Goal: Task Accomplishment & Management: Manage account settings

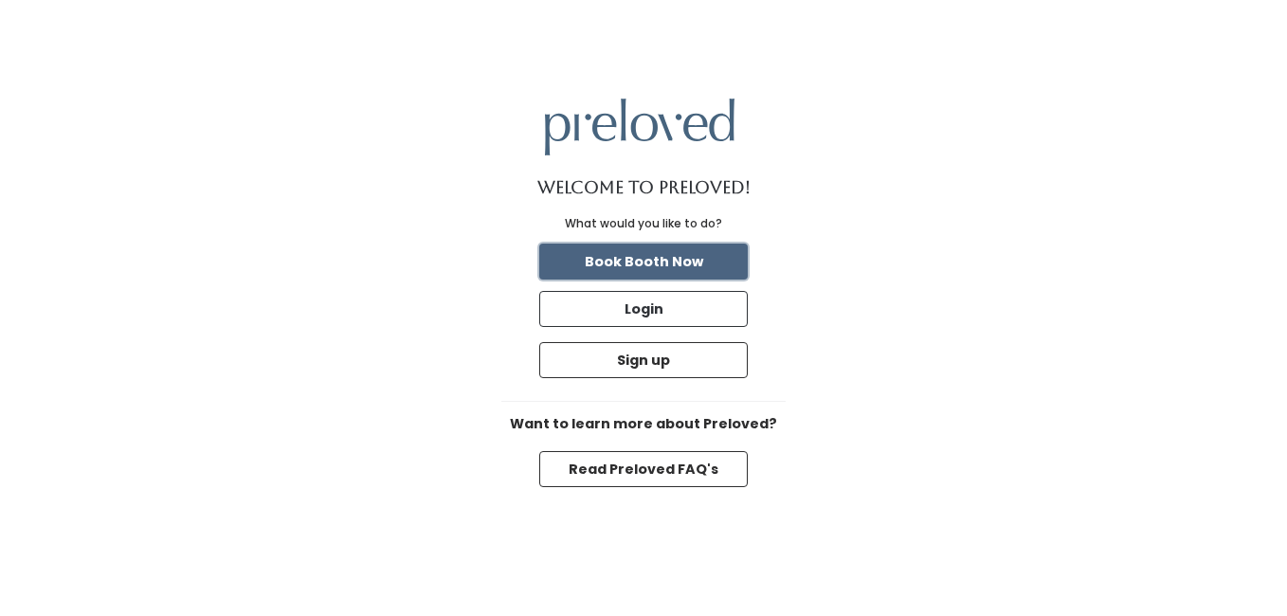
click at [675, 255] on button "Book Booth Now" at bounding box center [643, 261] width 208 height 36
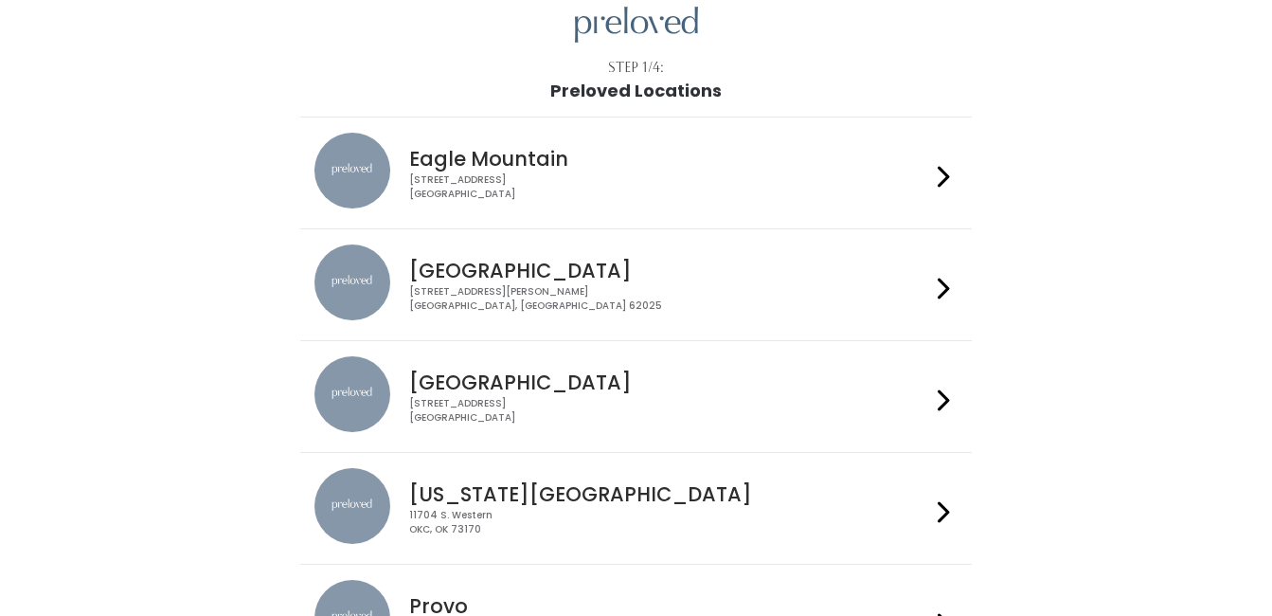
scroll to position [95, 0]
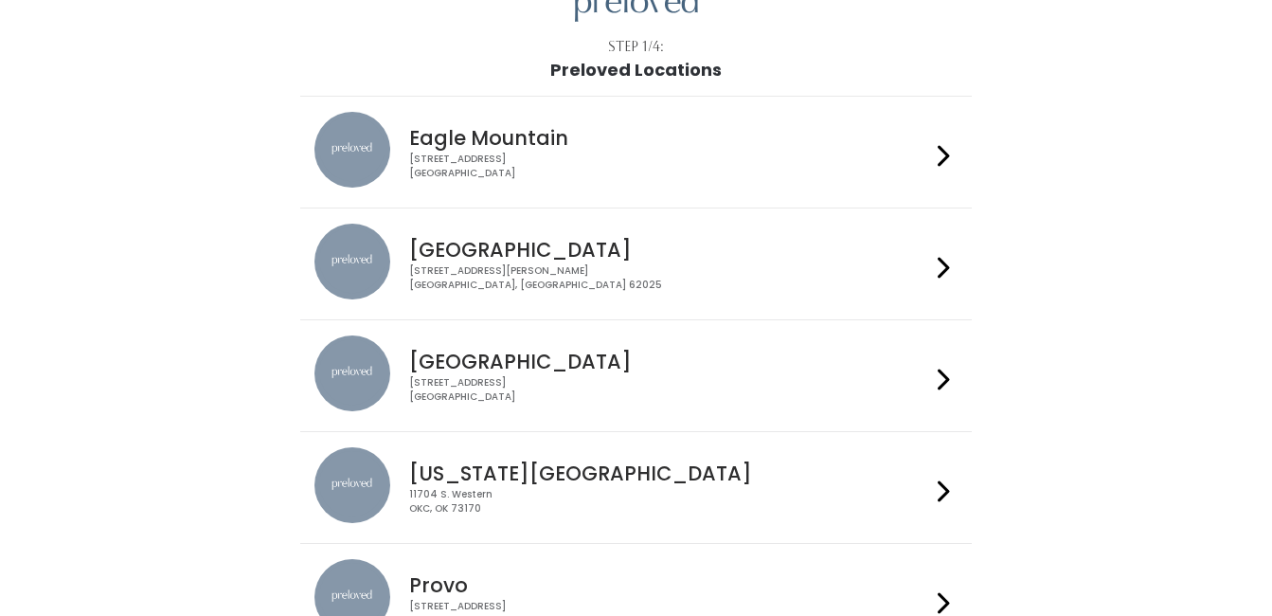
click at [687, 243] on h4 "Edwardsville" at bounding box center [669, 250] width 521 height 22
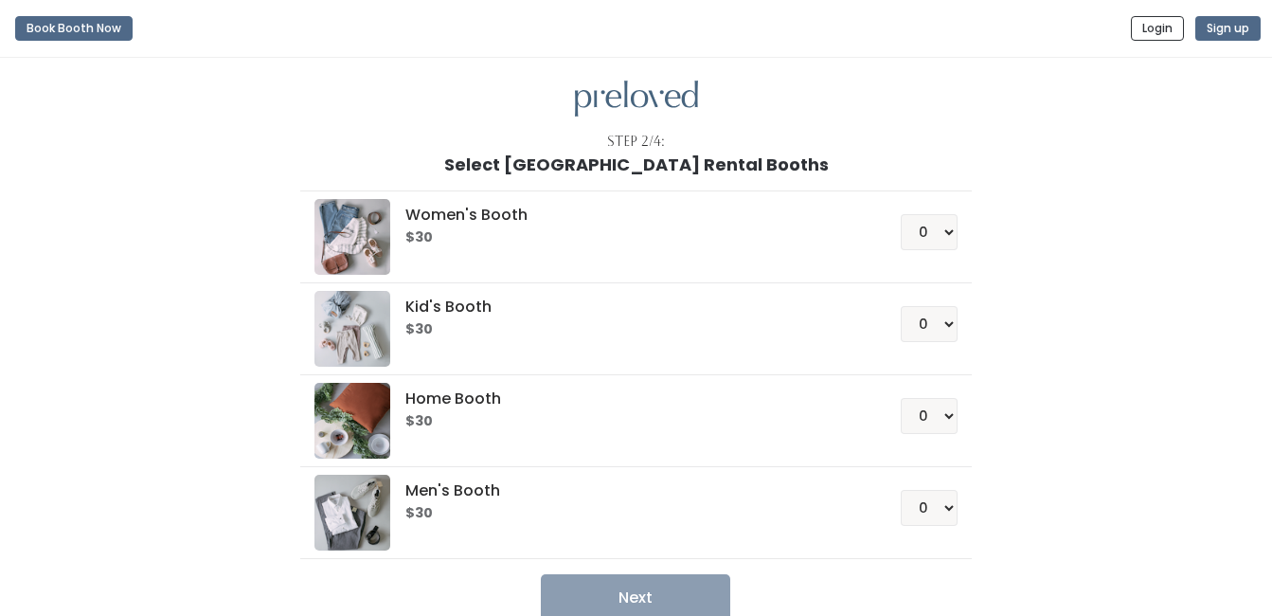
click at [594, 486] on h5 "Men's Booth" at bounding box center [631, 490] width 450 height 17
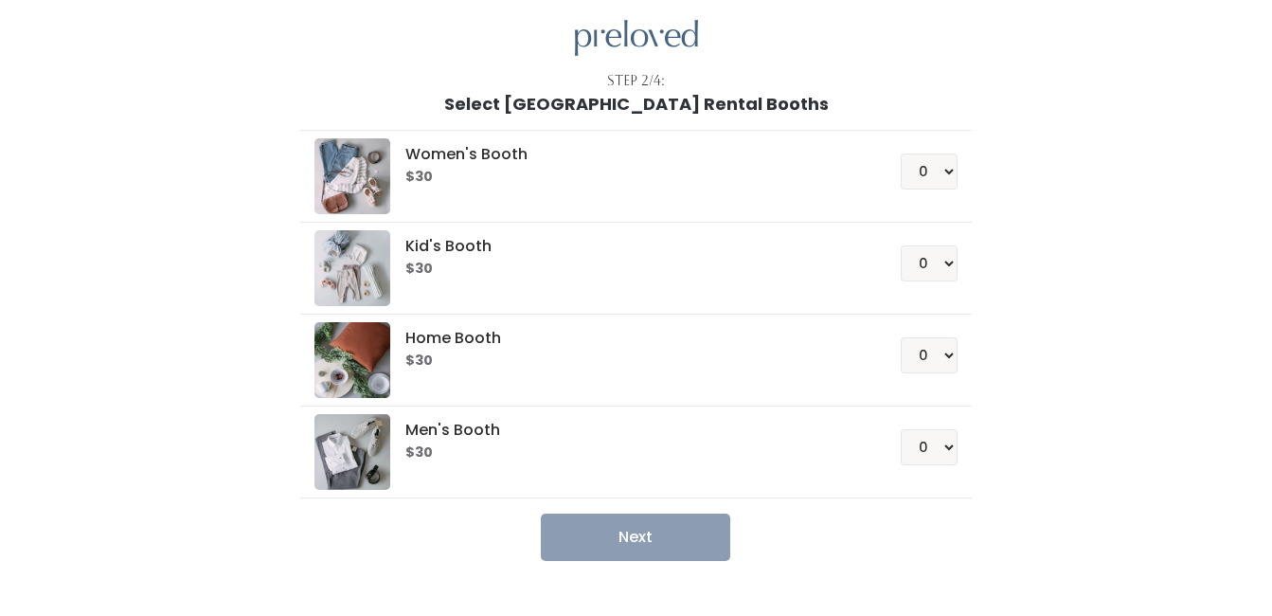
scroll to position [101, 0]
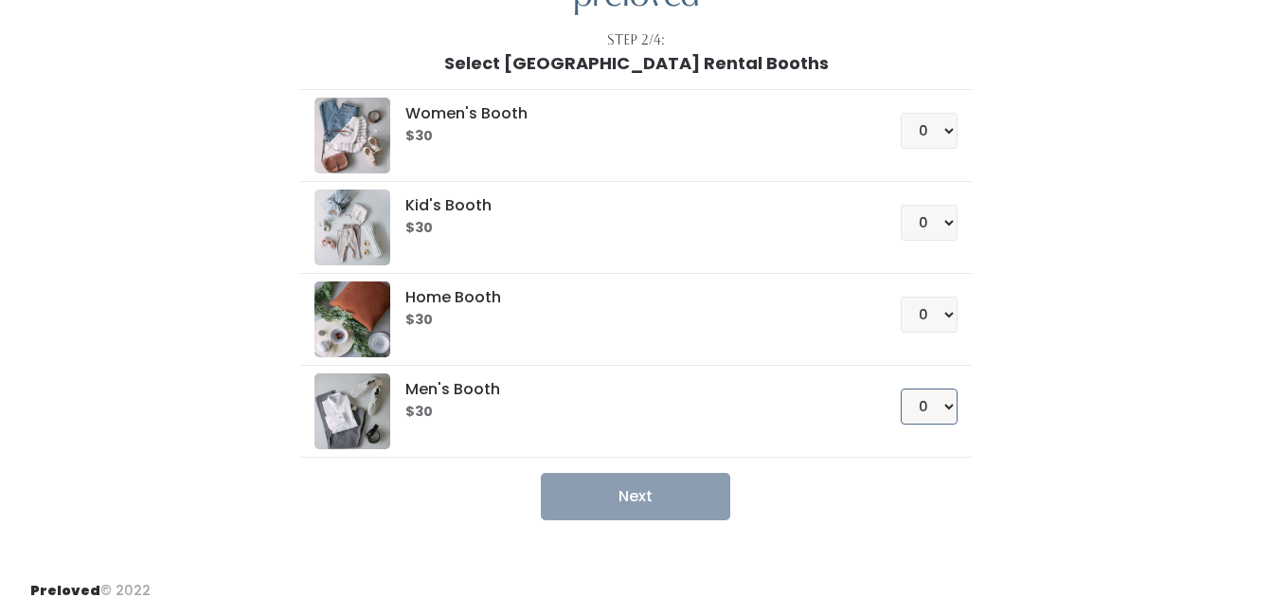
click at [944, 407] on select "0 1 2 3 4" at bounding box center [929, 406] width 57 height 36
select select "1"
click at [901, 388] on select "0 1 2 3 4" at bounding box center [929, 406] width 57 height 36
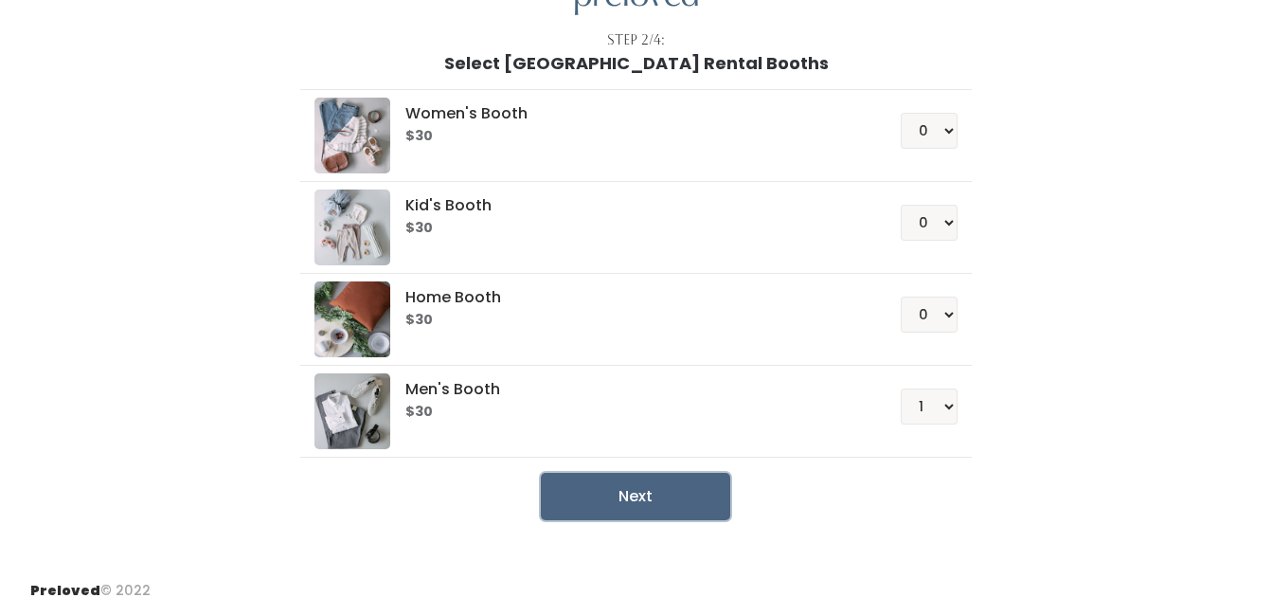
click at [676, 496] on button "Next" at bounding box center [635, 496] width 189 height 47
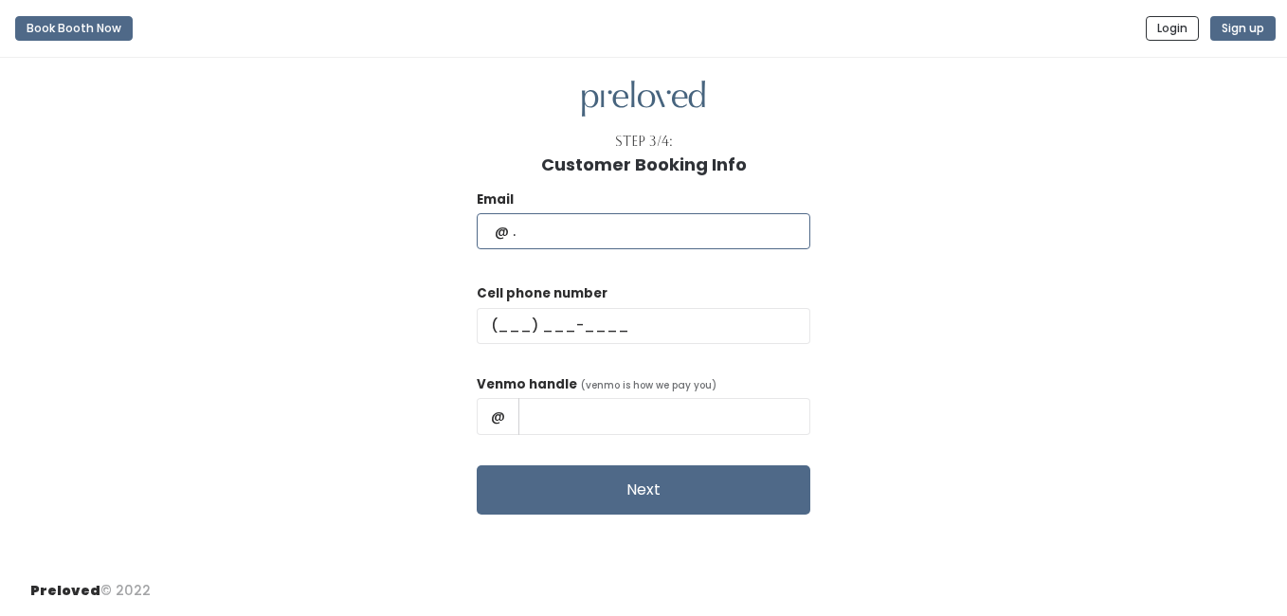
click at [607, 228] on input "text" at bounding box center [644, 231] width 334 height 36
type input "pattersonwife@yahoo.com"
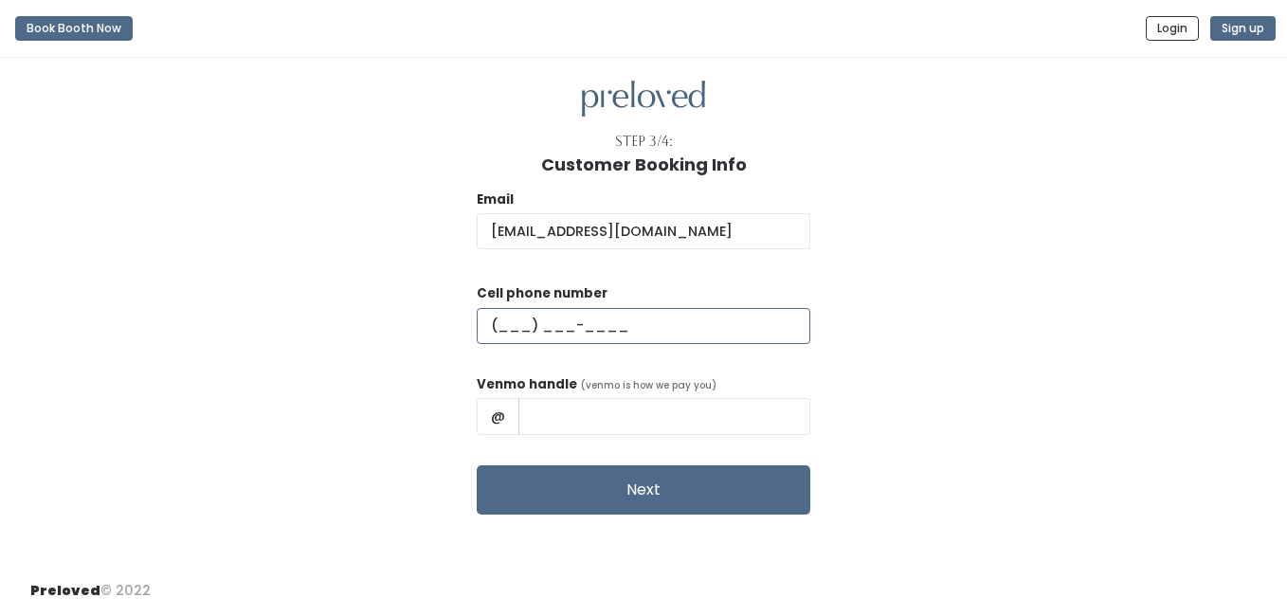
click at [559, 324] on input "text" at bounding box center [644, 326] width 334 height 36
type input "(618) 301-6931"
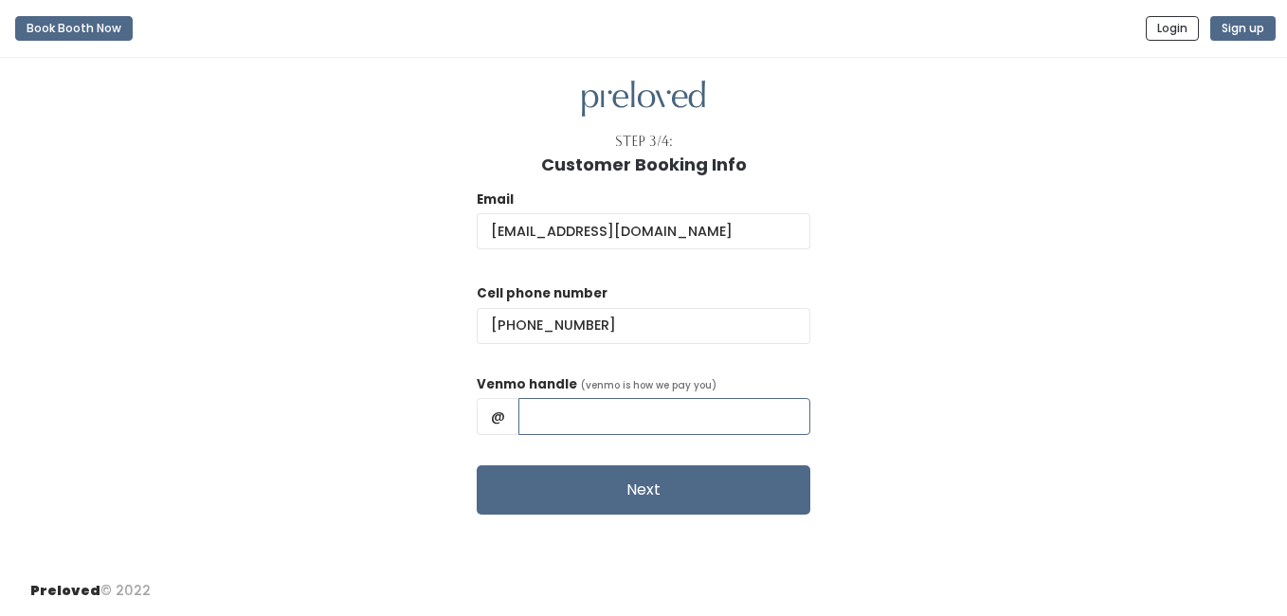
click at [600, 416] on input "text" at bounding box center [664, 416] width 292 height 36
type input "L"
type input "Lynda-Patterson-2"
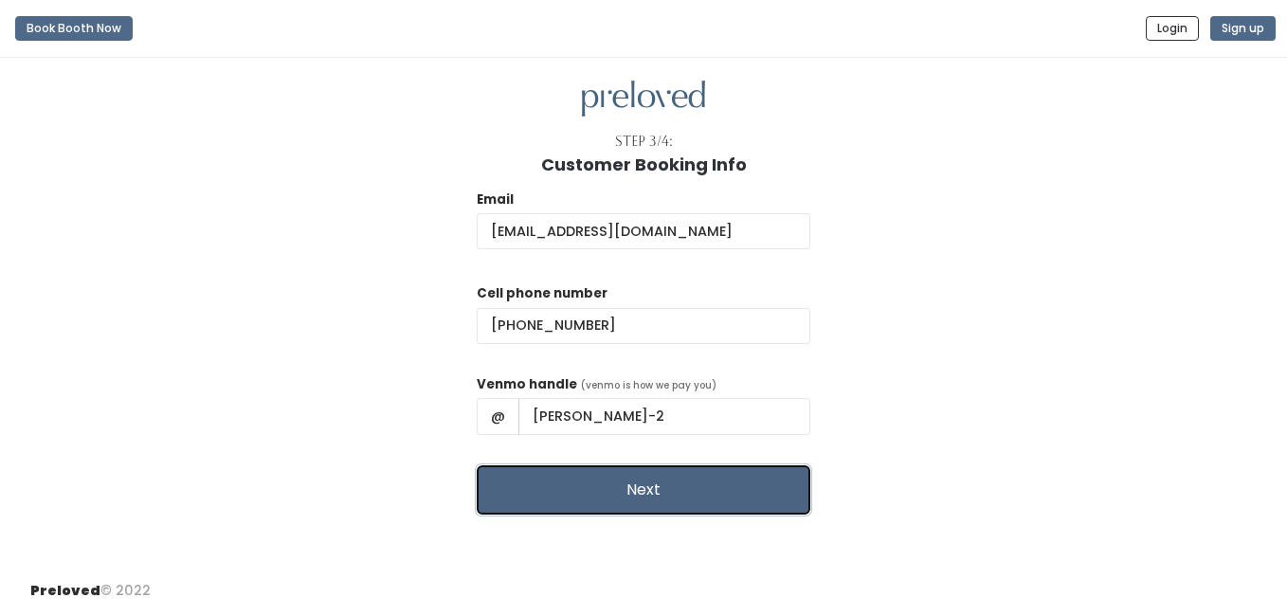
click at [635, 497] on button "Next" at bounding box center [644, 489] width 334 height 49
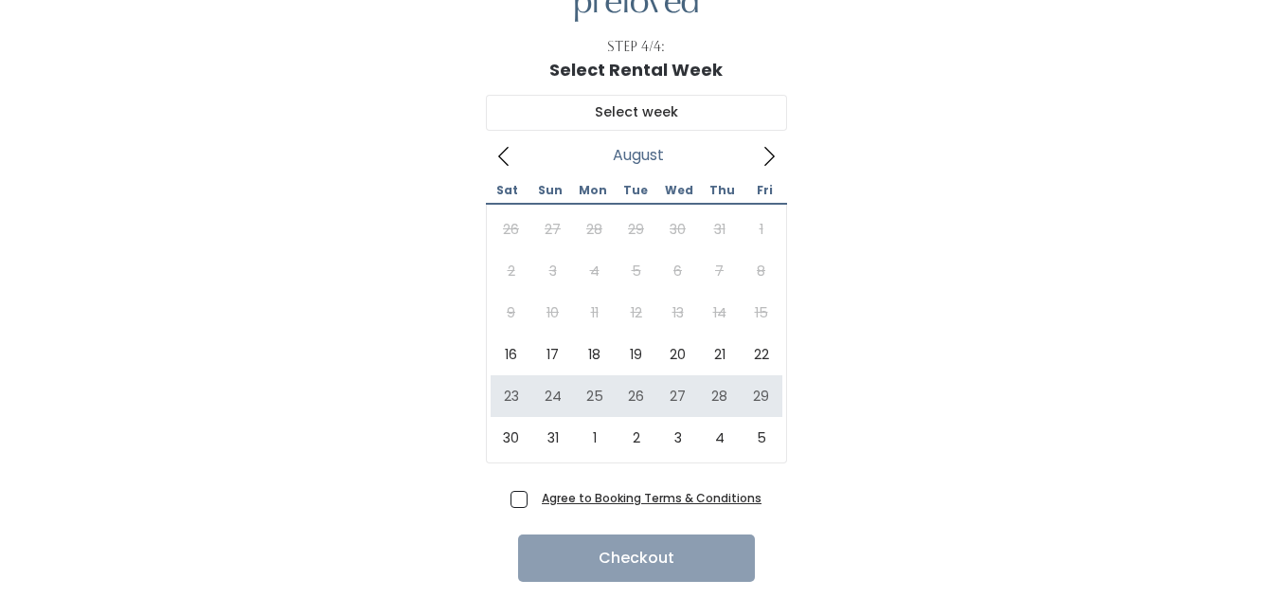
scroll to position [134, 0]
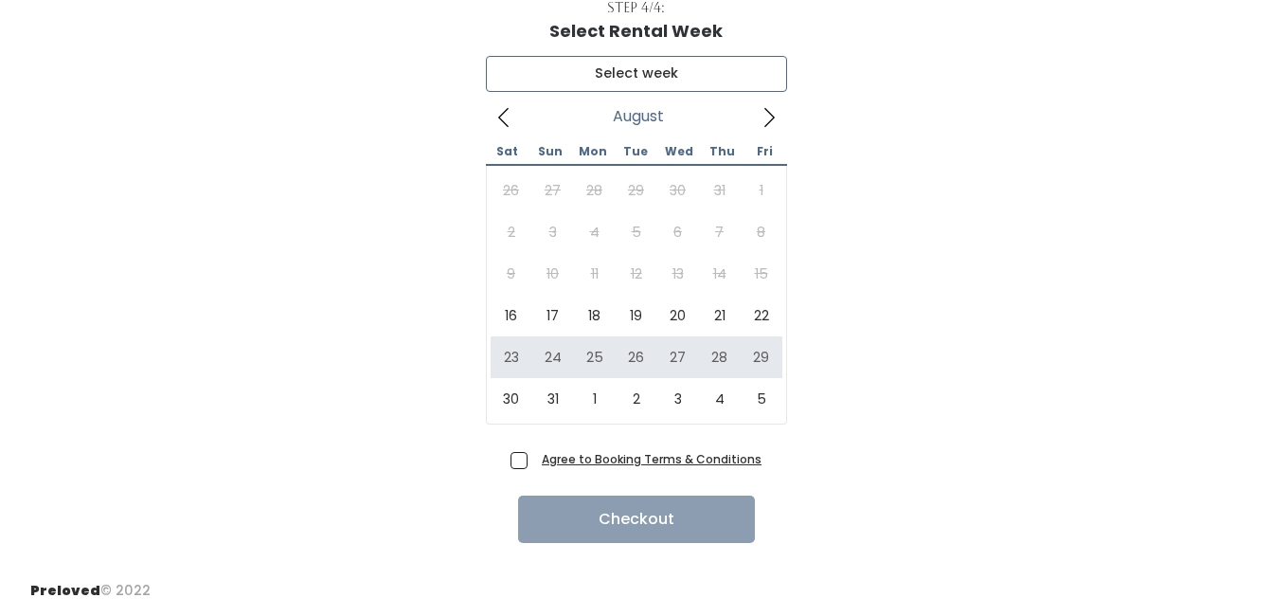
type input "[DATE] to [DATE]"
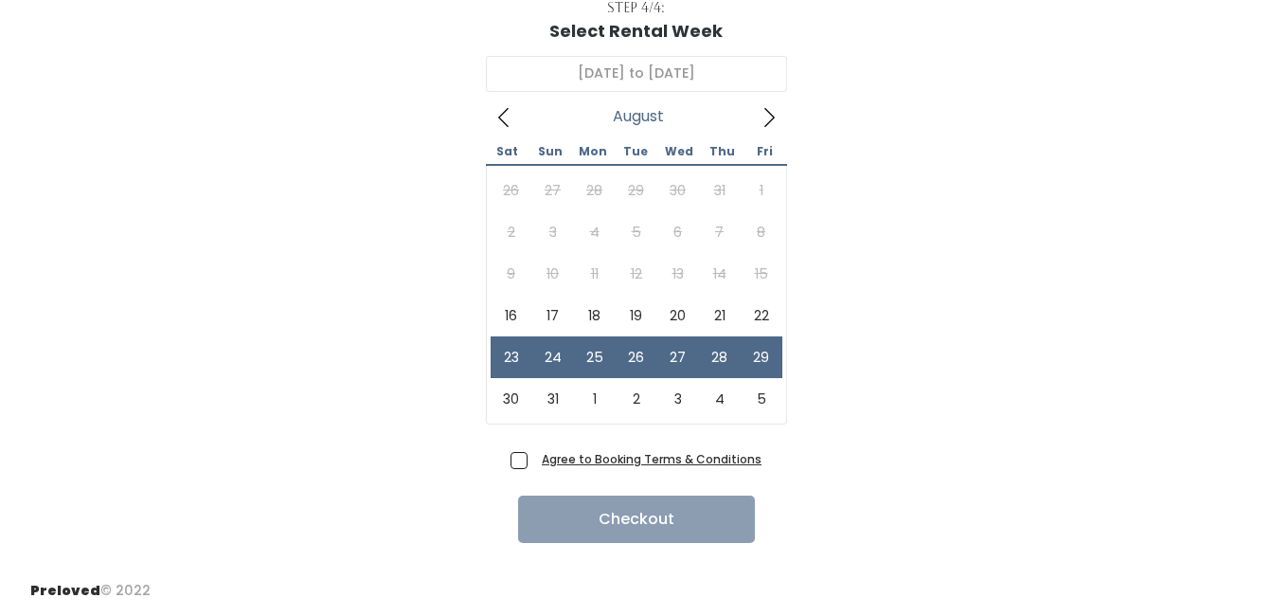
click at [534, 459] on span "Agree to Booking Terms & Conditions" at bounding box center [647, 458] width 227 height 19
click at [534, 459] on input "Agree to Booking Terms & Conditions" at bounding box center [540, 455] width 12 height 12
checkbox input "true"
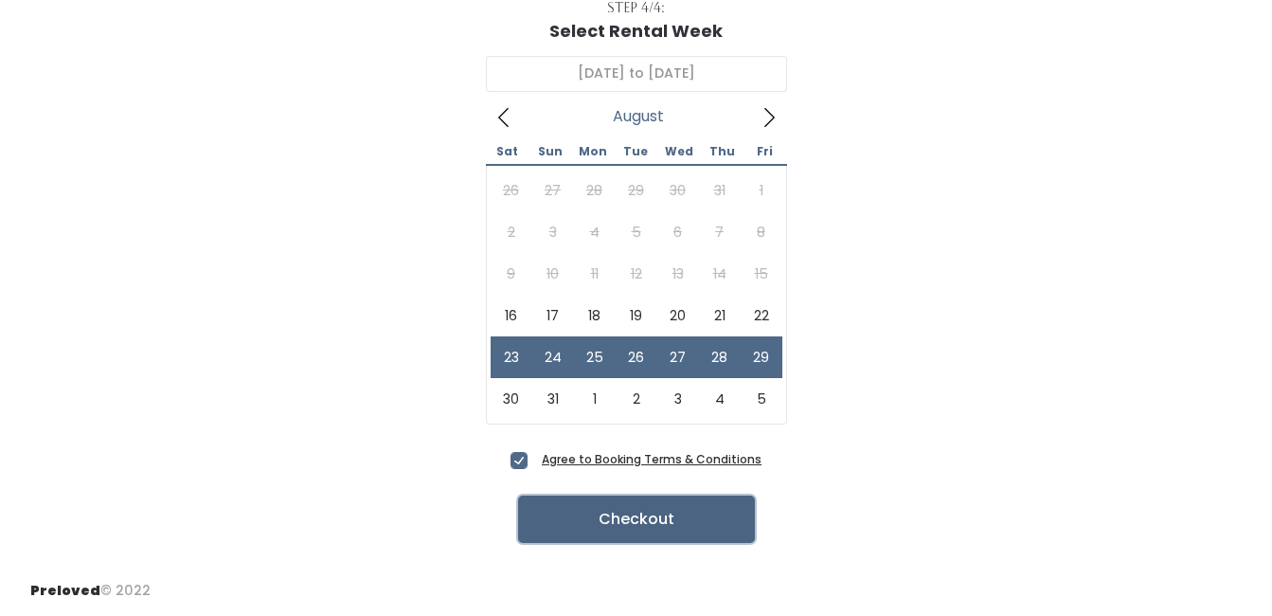
click at [630, 522] on button "Checkout" at bounding box center [636, 519] width 237 height 47
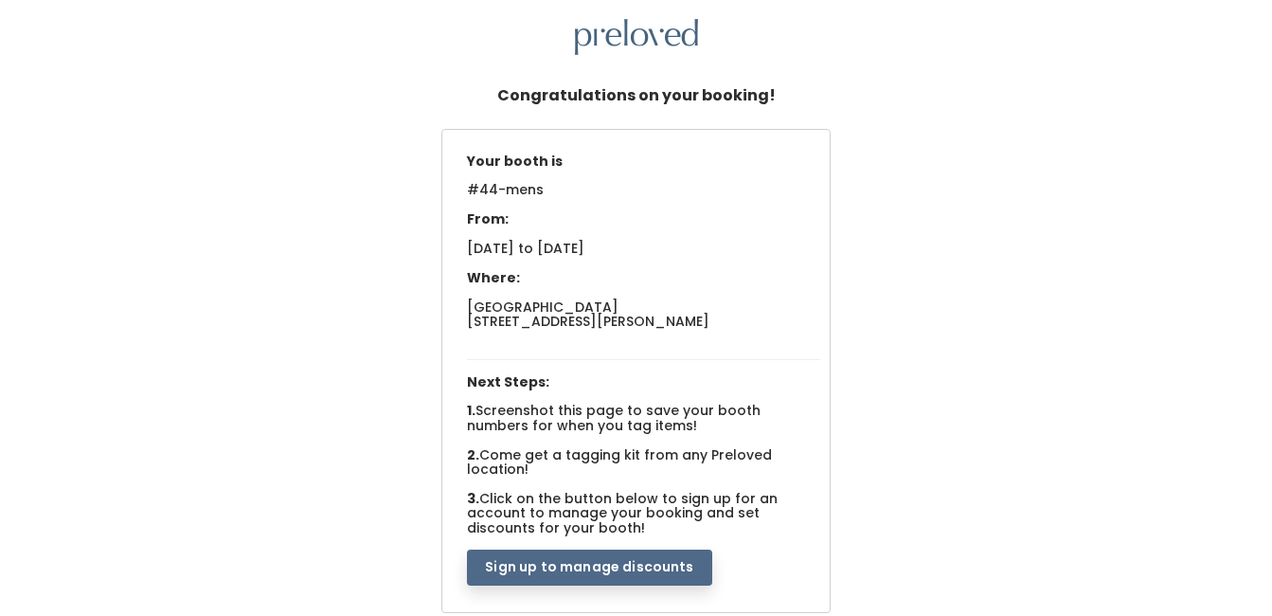
scroll to position [95, 0]
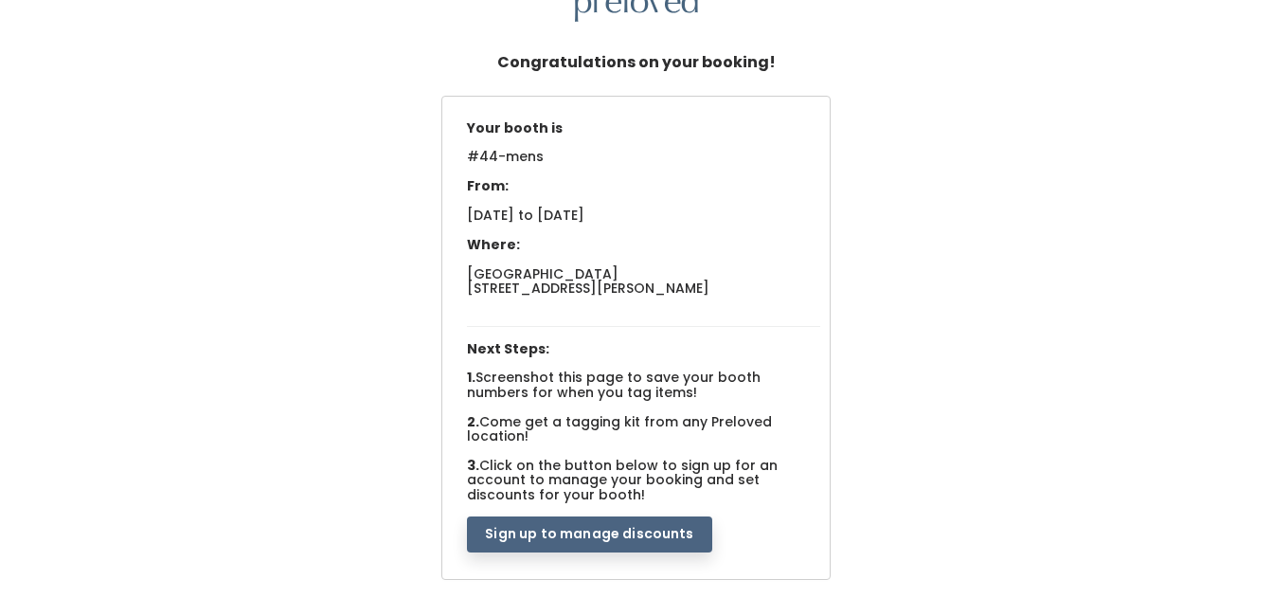
click at [579, 531] on button "Sign up to manage discounts" at bounding box center [589, 534] width 244 height 36
click at [646, 289] on span "Edwardsville 1500 Troy Road, Unit A‑B, Edwardsville, Il" at bounding box center [588, 280] width 243 height 33
click at [622, 530] on button "Sign up to manage discounts" at bounding box center [589, 534] width 244 height 36
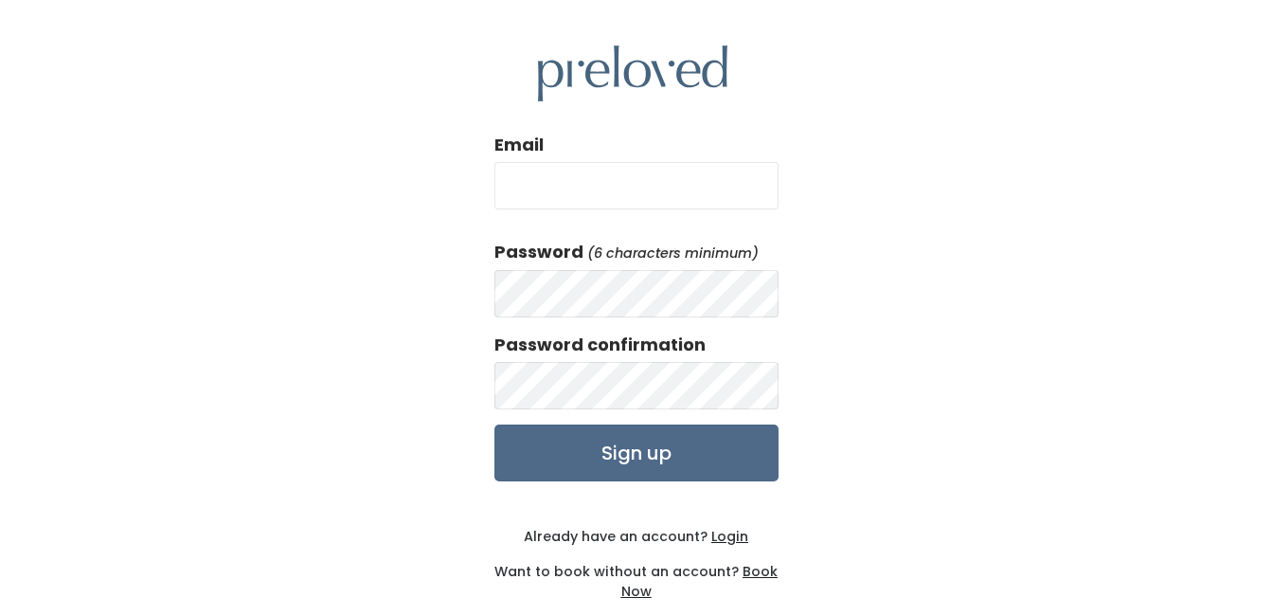
click at [575, 192] on input "Email" at bounding box center [637, 185] width 284 height 47
type input "pattersonwife@yahoo.com"
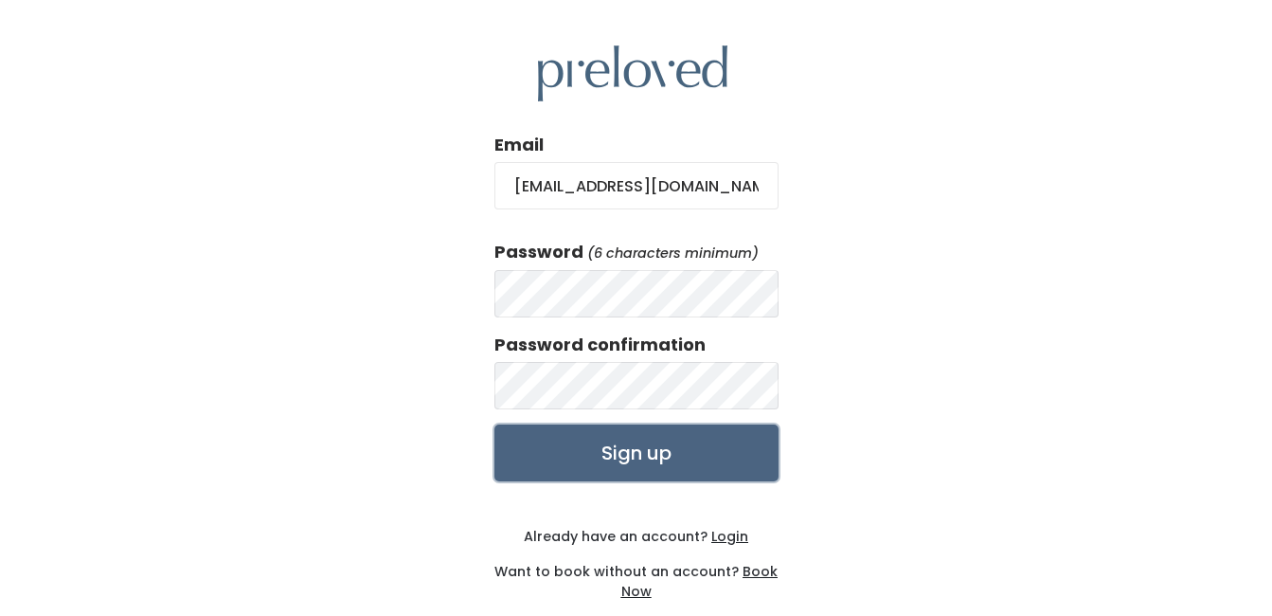
click at [631, 456] on input "Sign up" at bounding box center [637, 452] width 284 height 57
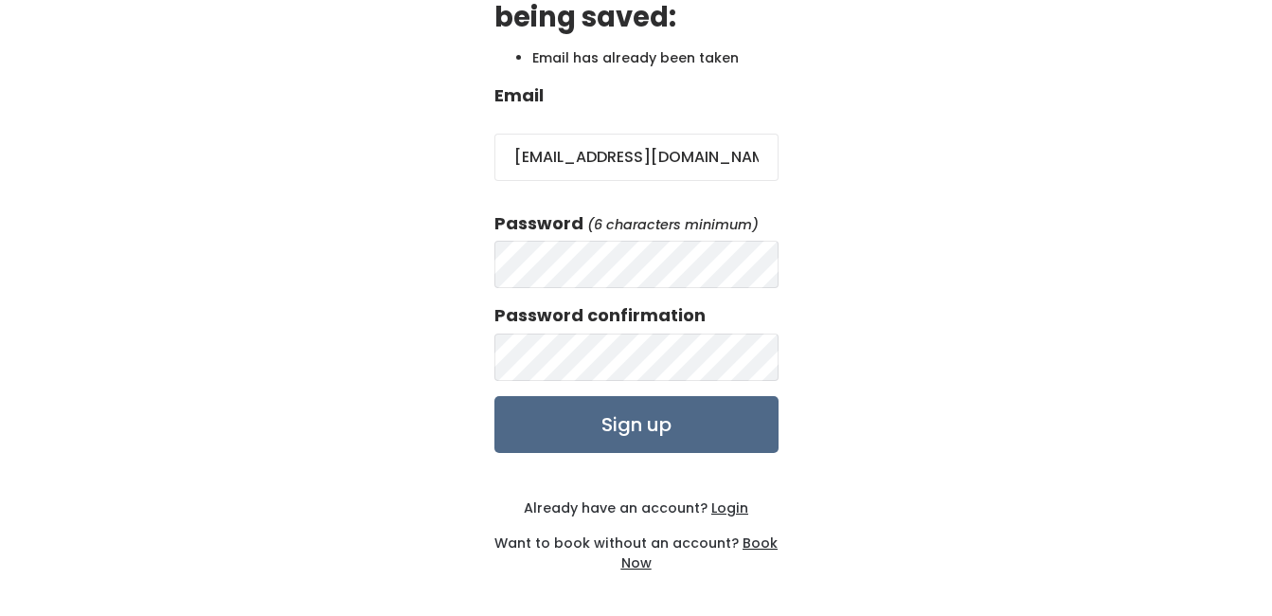
scroll to position [192, 0]
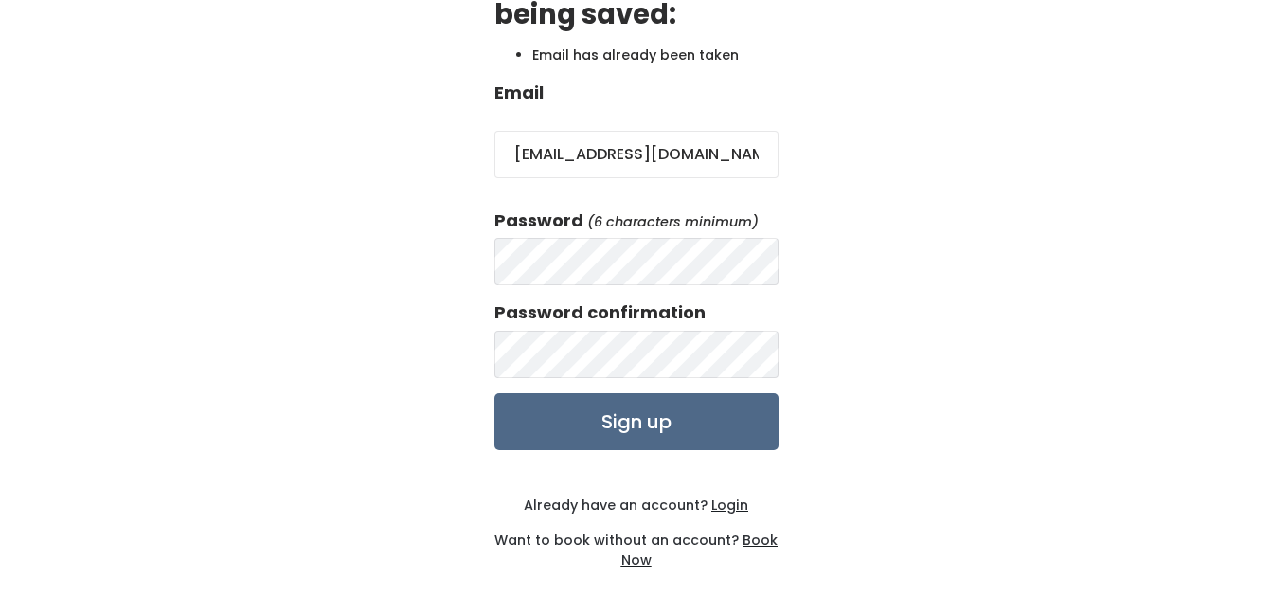
click at [733, 507] on u "Login" at bounding box center [730, 505] width 37 height 19
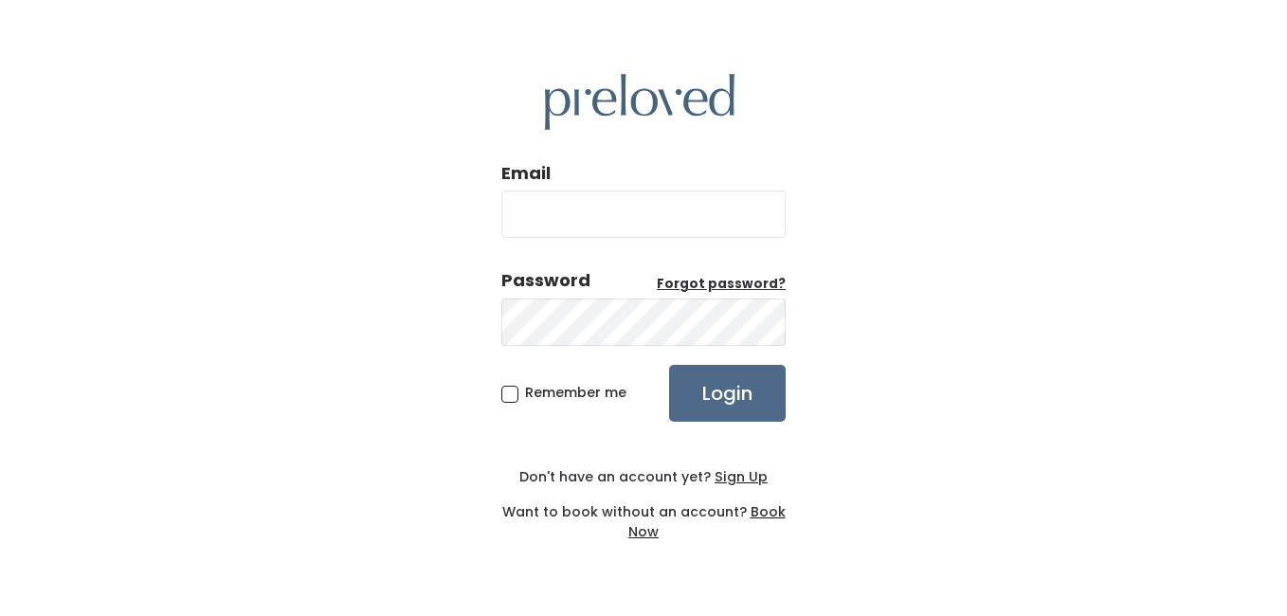
click at [568, 221] on input "Email" at bounding box center [643, 213] width 284 height 47
type input "pattersonwife@yahoo.com"
click at [525, 389] on span "Remember me" at bounding box center [575, 392] width 101 height 19
click at [525, 389] on input "Remember me" at bounding box center [531, 389] width 12 height 12
checkbox input "true"
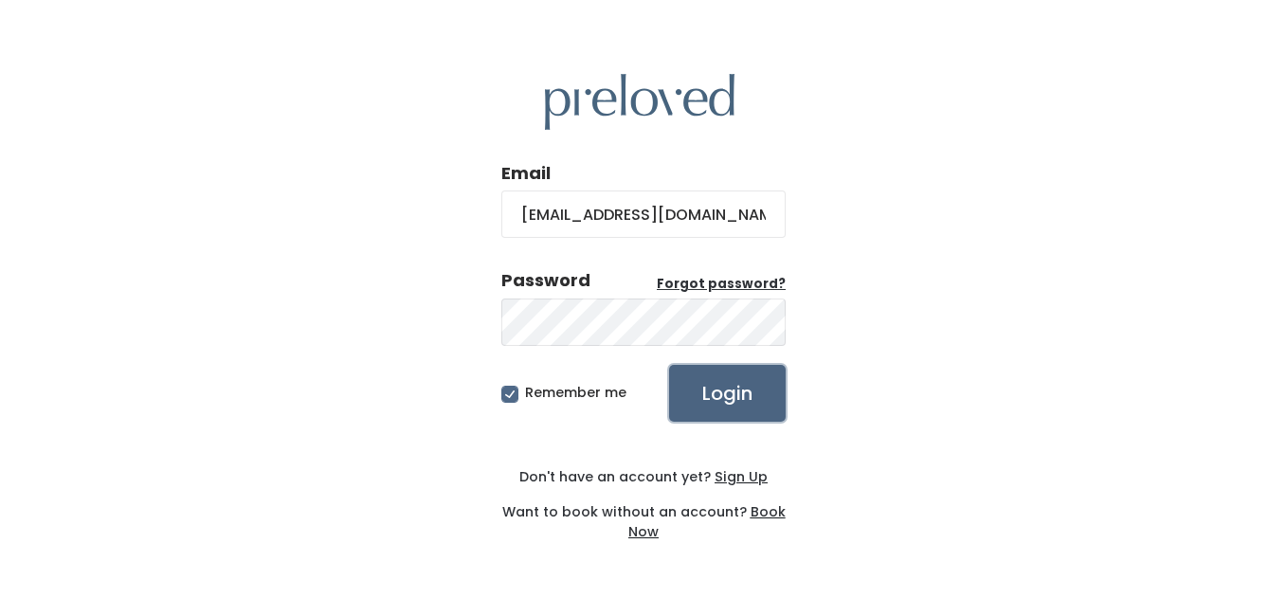
click at [725, 393] on input "Login" at bounding box center [727, 393] width 117 height 57
click at [715, 392] on input "Login" at bounding box center [727, 393] width 117 height 57
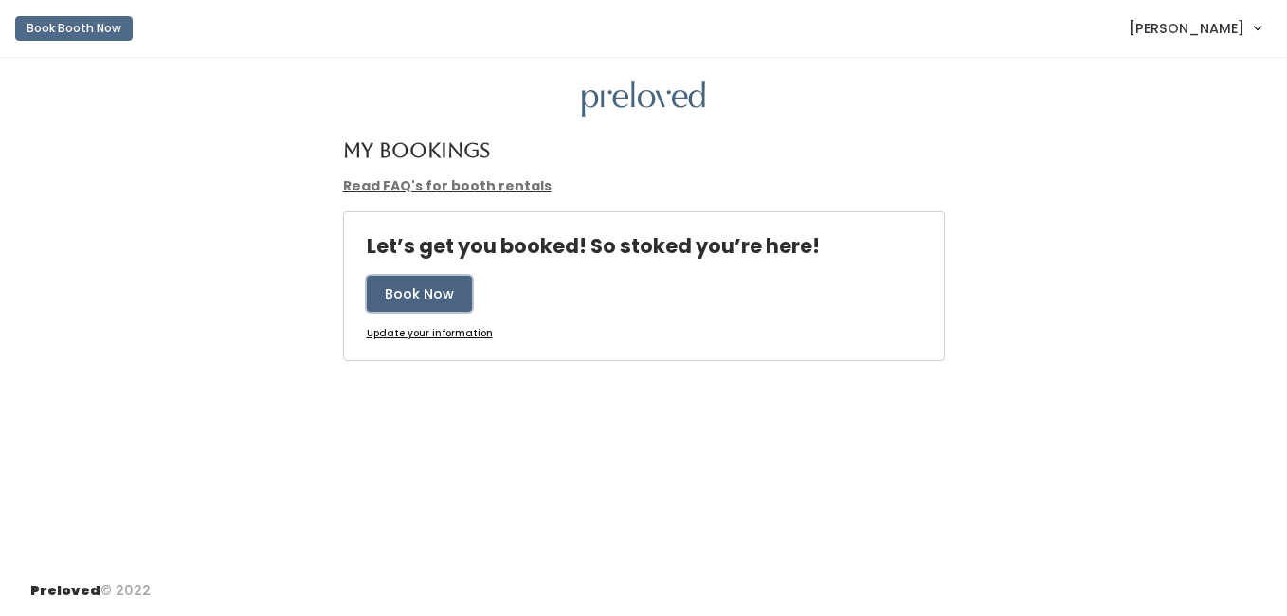
click at [421, 281] on button "Book Now" at bounding box center [419, 294] width 105 height 36
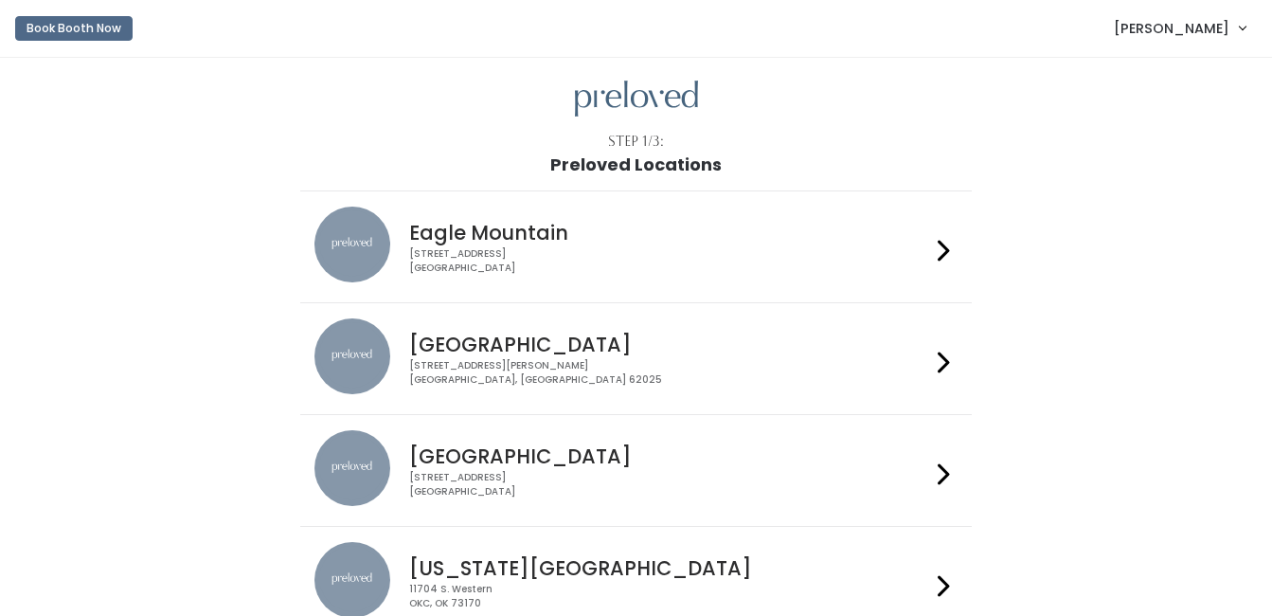
click at [1174, 31] on span "[PERSON_NAME]" at bounding box center [1172, 28] width 116 height 21
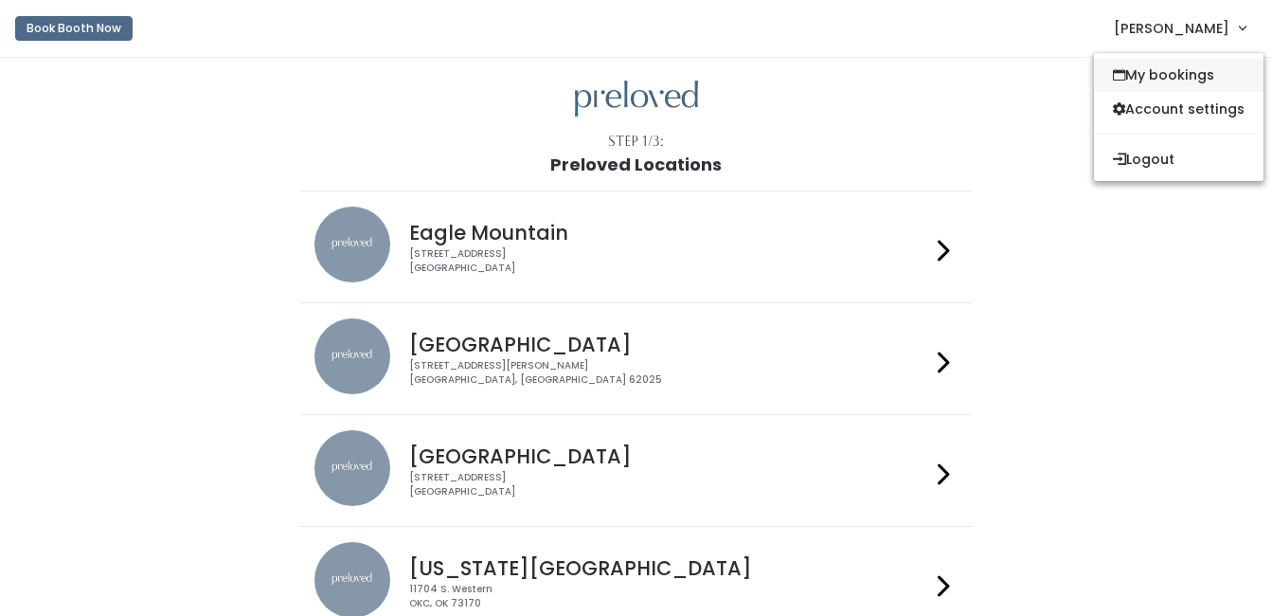
click at [1183, 80] on link "My bookings" at bounding box center [1179, 75] width 170 height 34
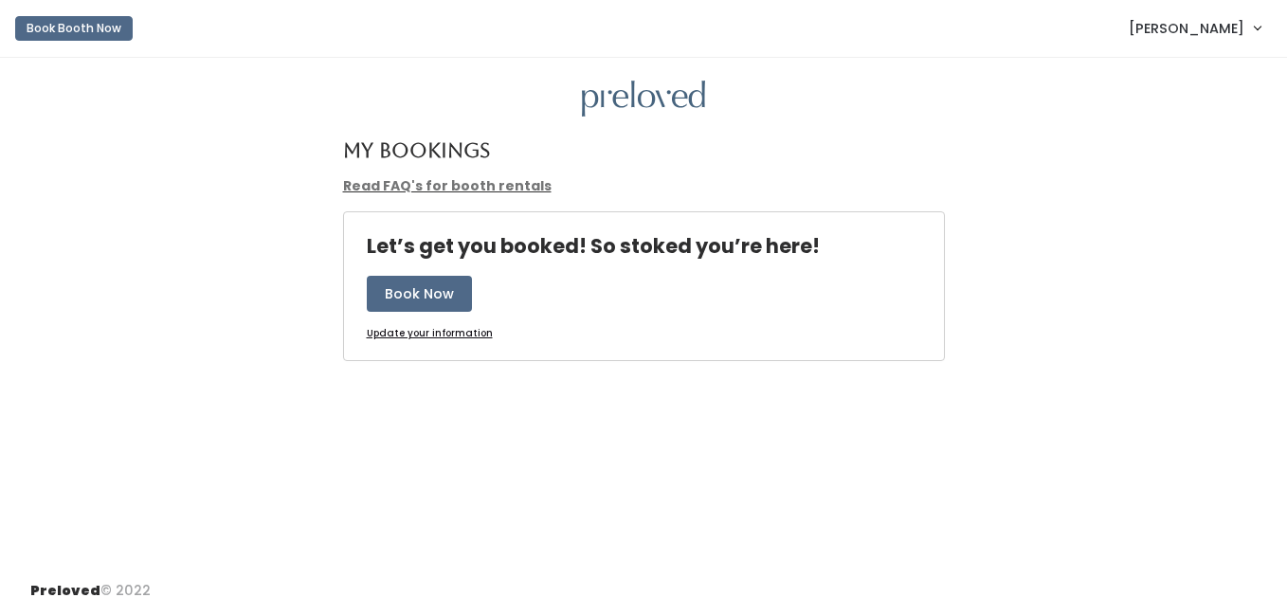
click at [420, 327] on u "Update your information" at bounding box center [430, 333] width 126 height 14
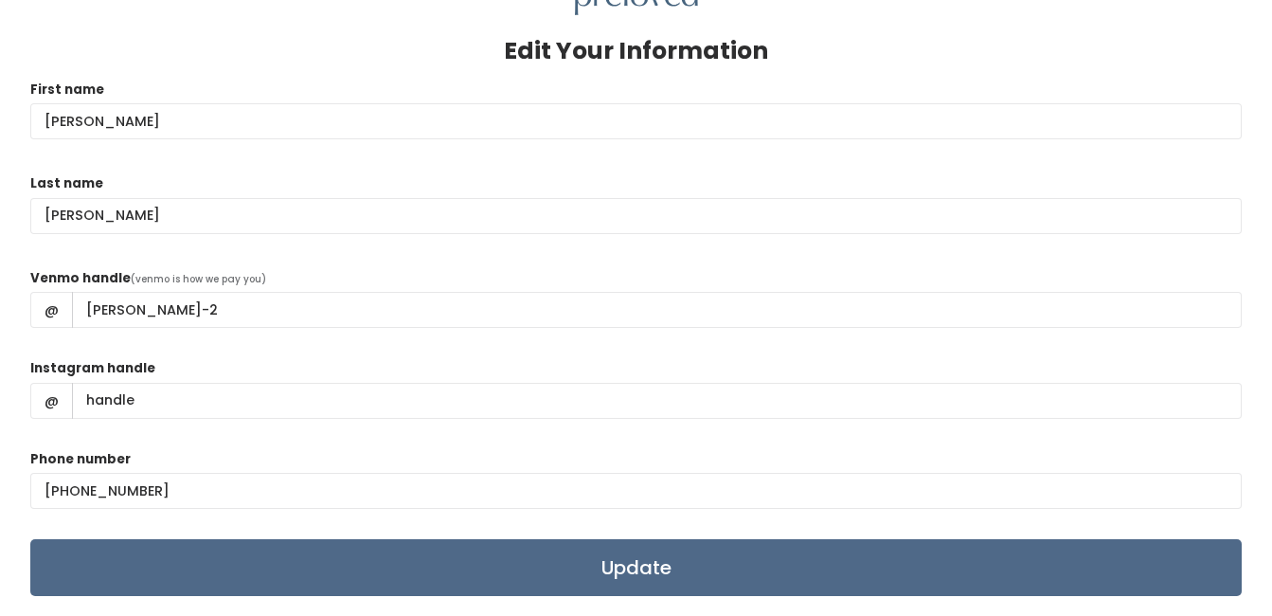
scroll to position [189, 0]
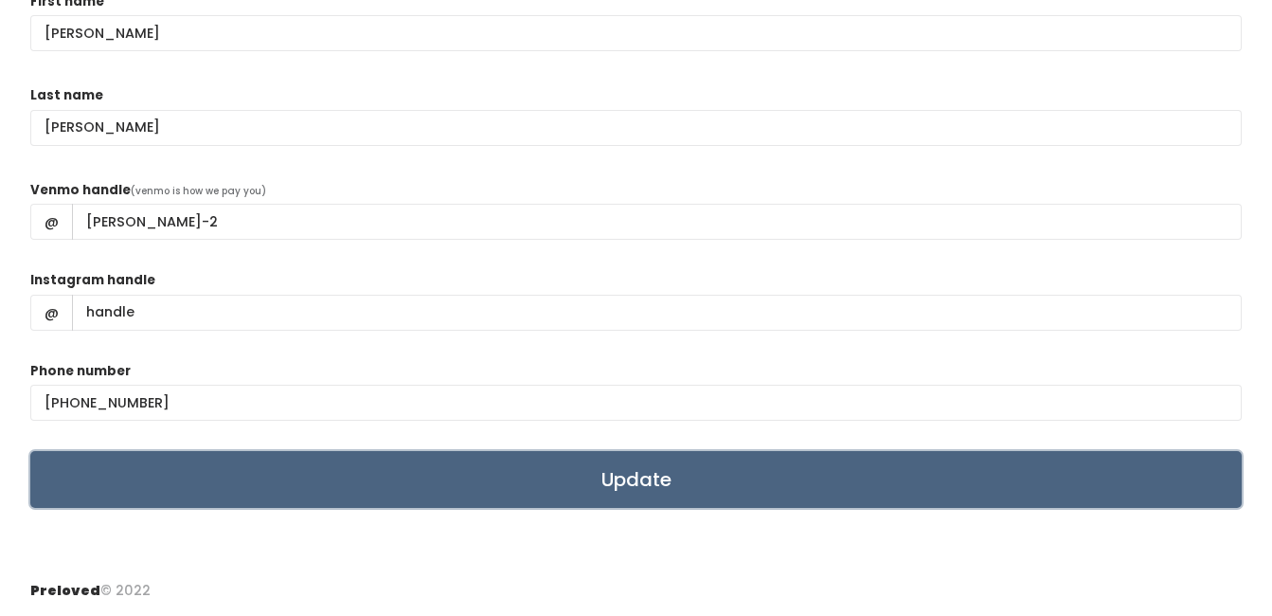
click at [645, 477] on input "Update" at bounding box center [636, 479] width 1212 height 57
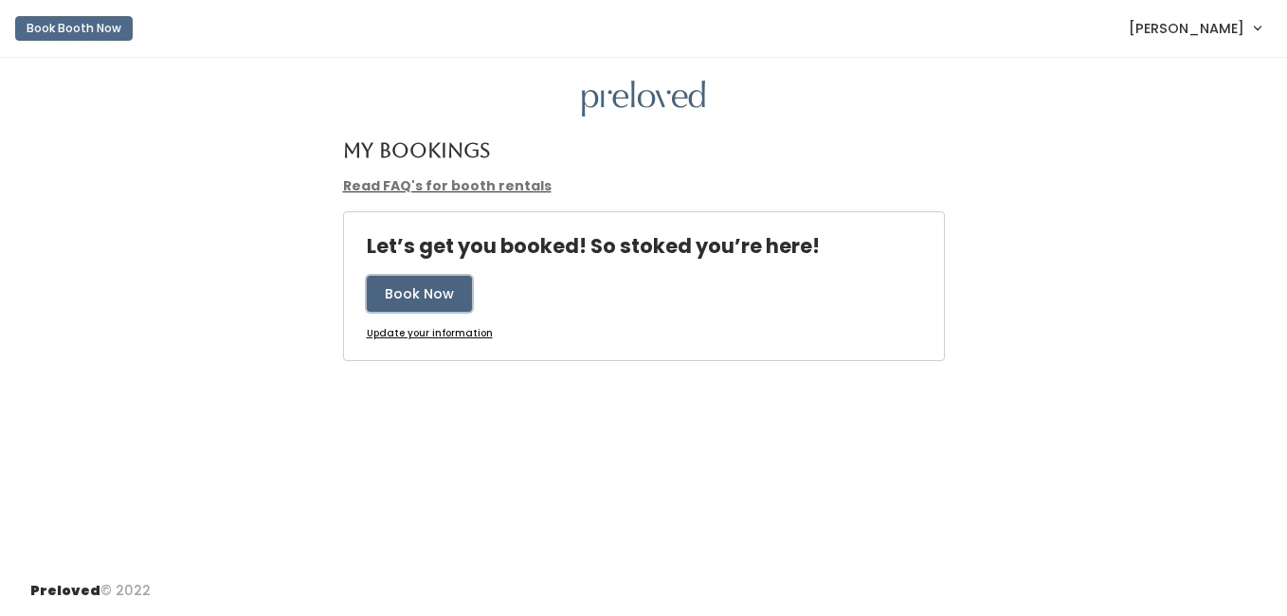
click at [434, 295] on button "Book Now" at bounding box center [419, 294] width 105 height 36
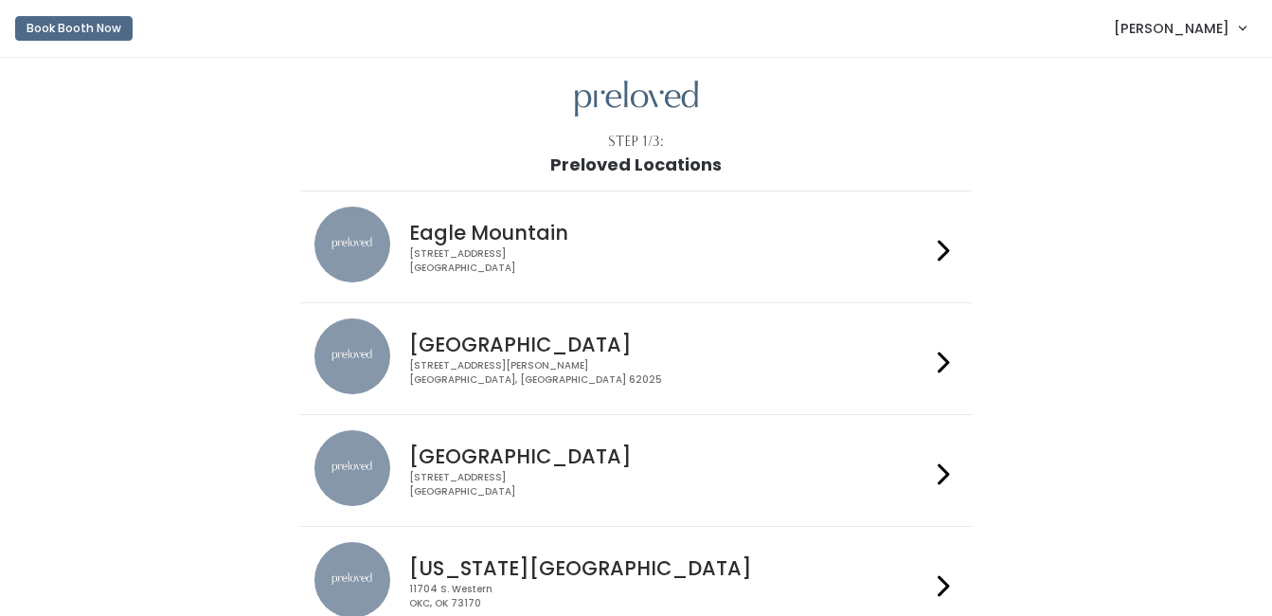
click at [884, 354] on h4 "Edwardsville" at bounding box center [669, 345] width 521 height 22
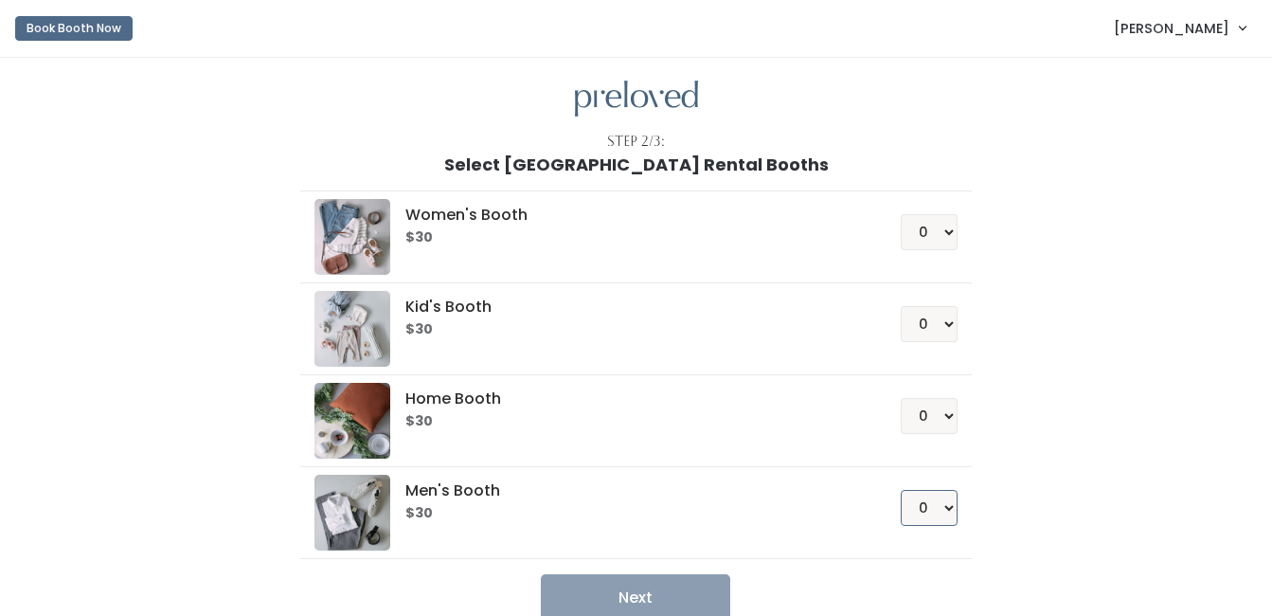
drag, startPoint x: 932, startPoint y: 508, endPoint x: 944, endPoint y: 509, distance: 11.4
click at [933, 508] on select "0 1 2 3 4" at bounding box center [929, 508] width 57 height 36
click at [901, 490] on select "0 1 2 3 4" at bounding box center [929, 508] width 57 height 36
click at [945, 499] on select "0 1 2 3 4" at bounding box center [929, 508] width 57 height 36
select select "1"
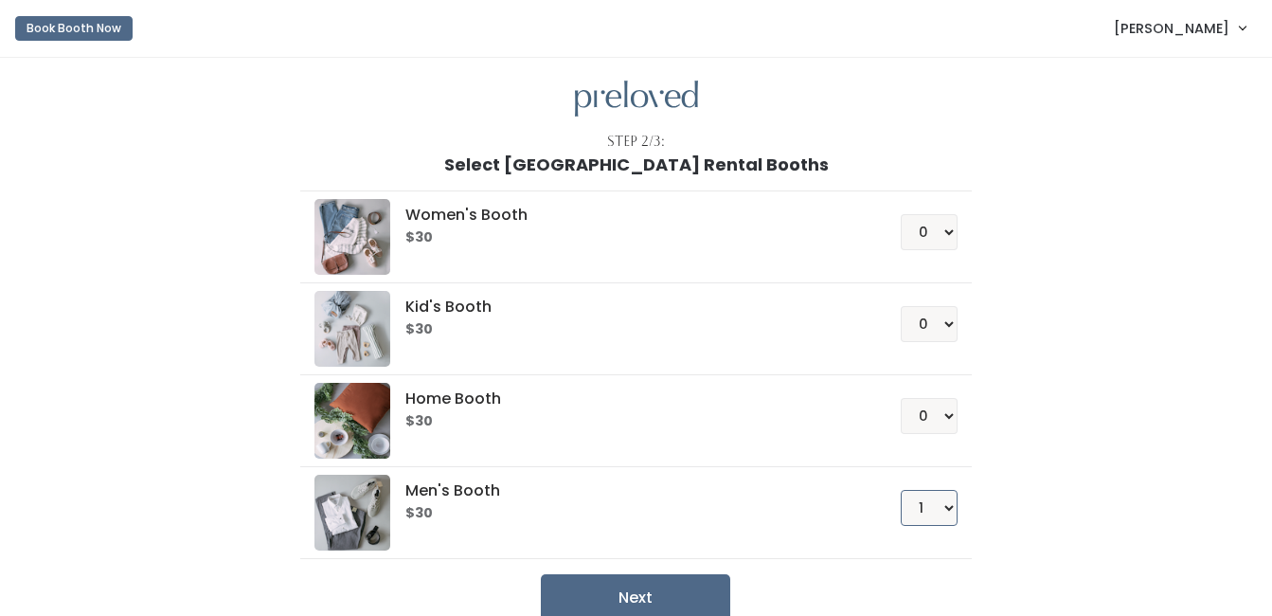
click at [901, 490] on select "0 1 2 3 4" at bounding box center [929, 508] width 57 height 36
click at [654, 588] on button "Next" at bounding box center [635, 597] width 189 height 47
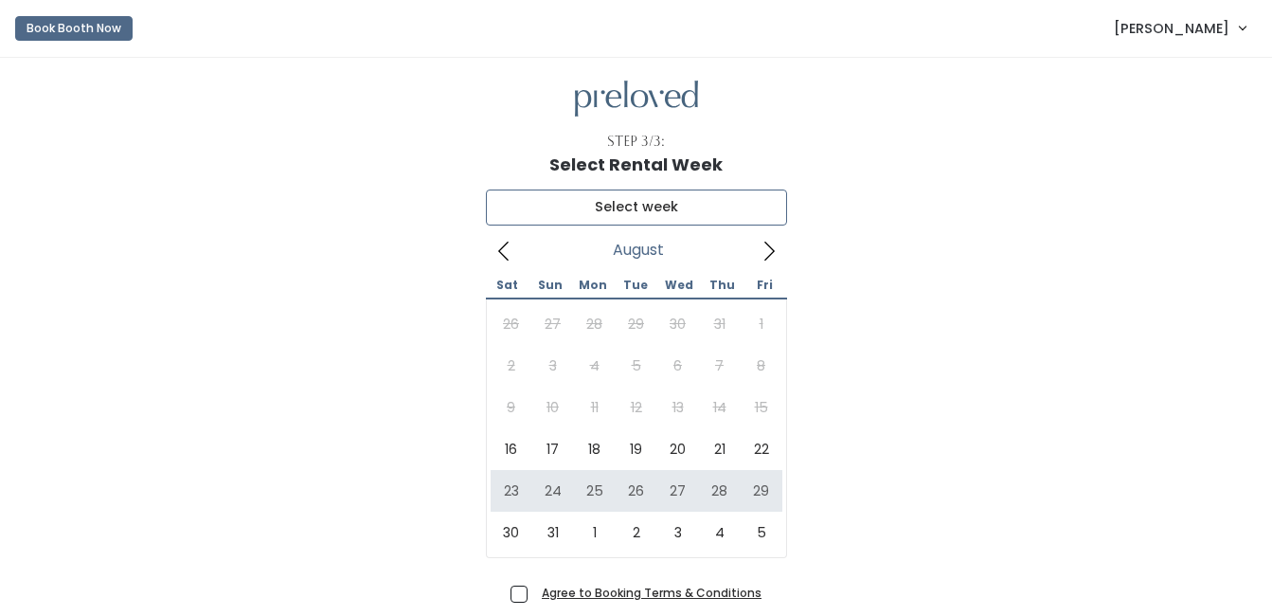
type input "[DATE] to [DATE]"
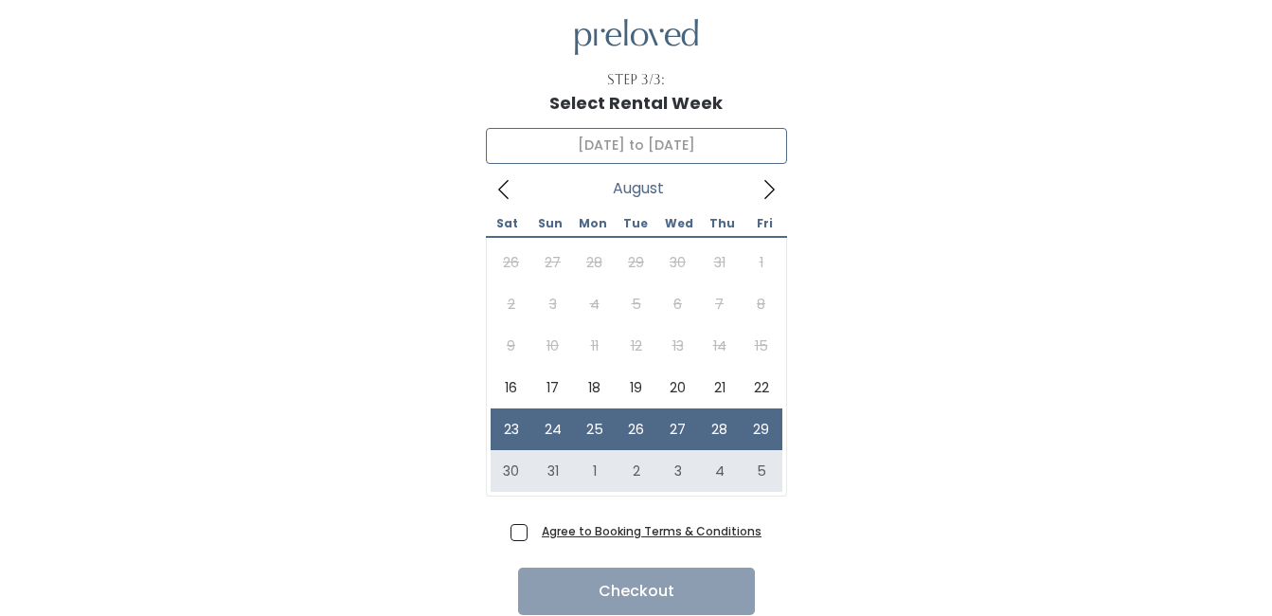
scroll to position [134, 0]
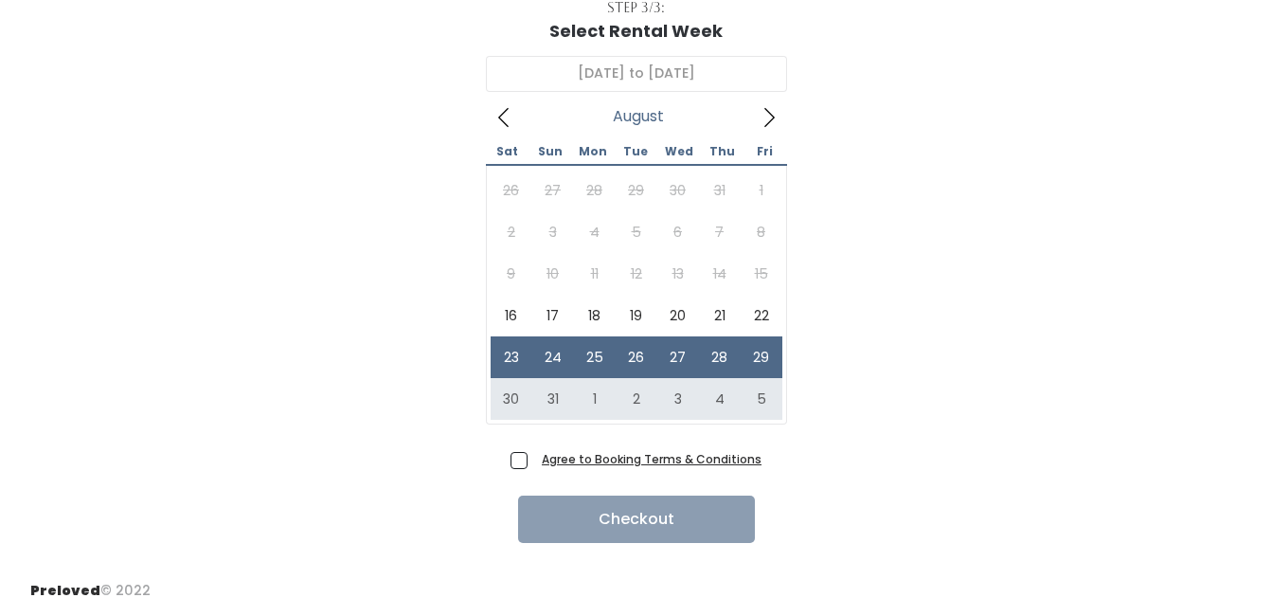
drag, startPoint x: 523, startPoint y: 456, endPoint x: 559, endPoint y: 503, distance: 59.5
click at [534, 457] on span "Agree to Booking Terms & Conditions" at bounding box center [647, 458] width 227 height 19
click at [534, 457] on input "Agree to Booking Terms & Conditions" at bounding box center [540, 455] width 12 height 12
checkbox input "true"
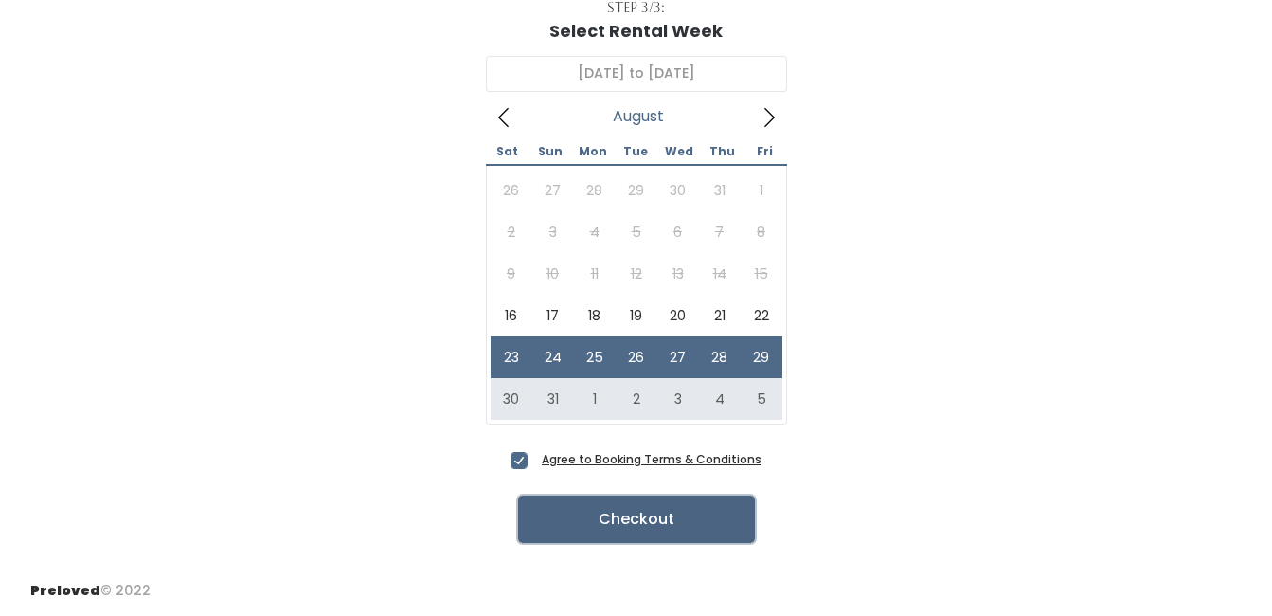
click at [576, 522] on button "Checkout" at bounding box center [636, 519] width 237 height 47
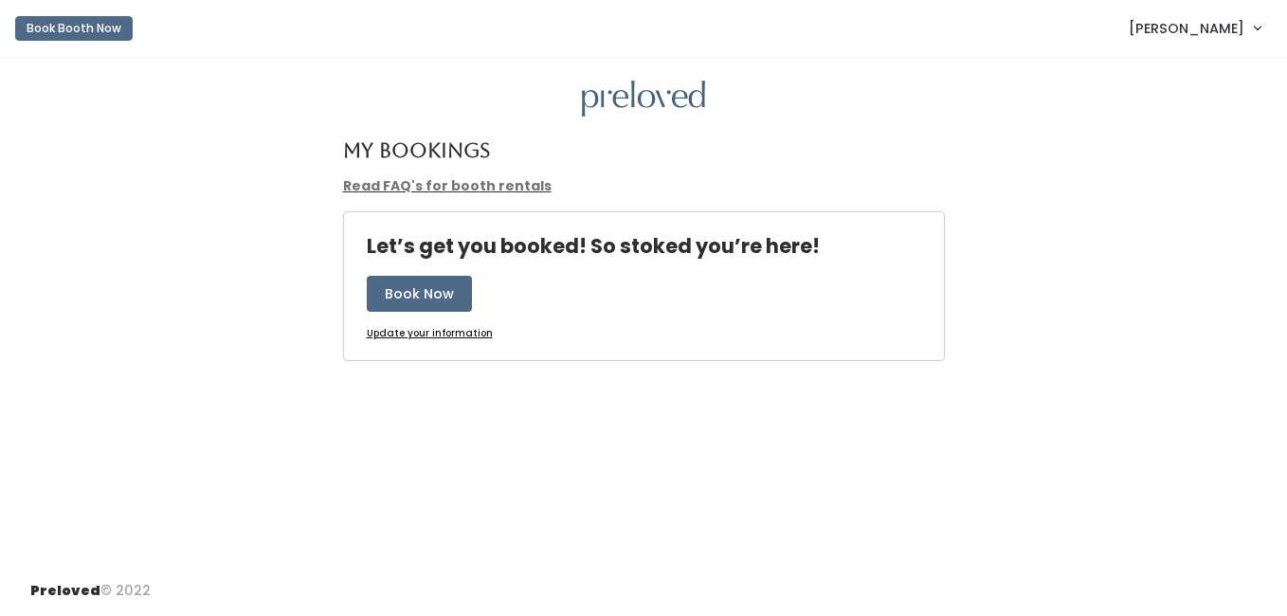
click at [409, 148] on h4 "My Bookings" at bounding box center [416, 150] width 147 height 22
click at [1253, 19] on link "[PERSON_NAME]" at bounding box center [1194, 28] width 170 height 41
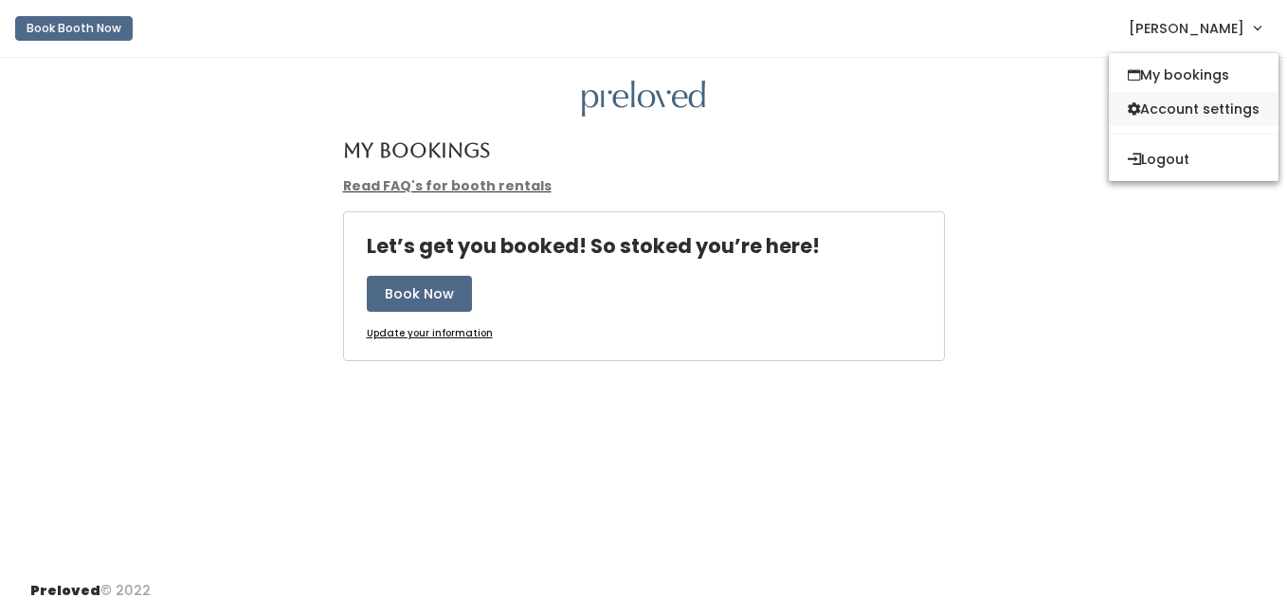
click at [1167, 104] on link "Account settings" at bounding box center [1194, 109] width 170 height 34
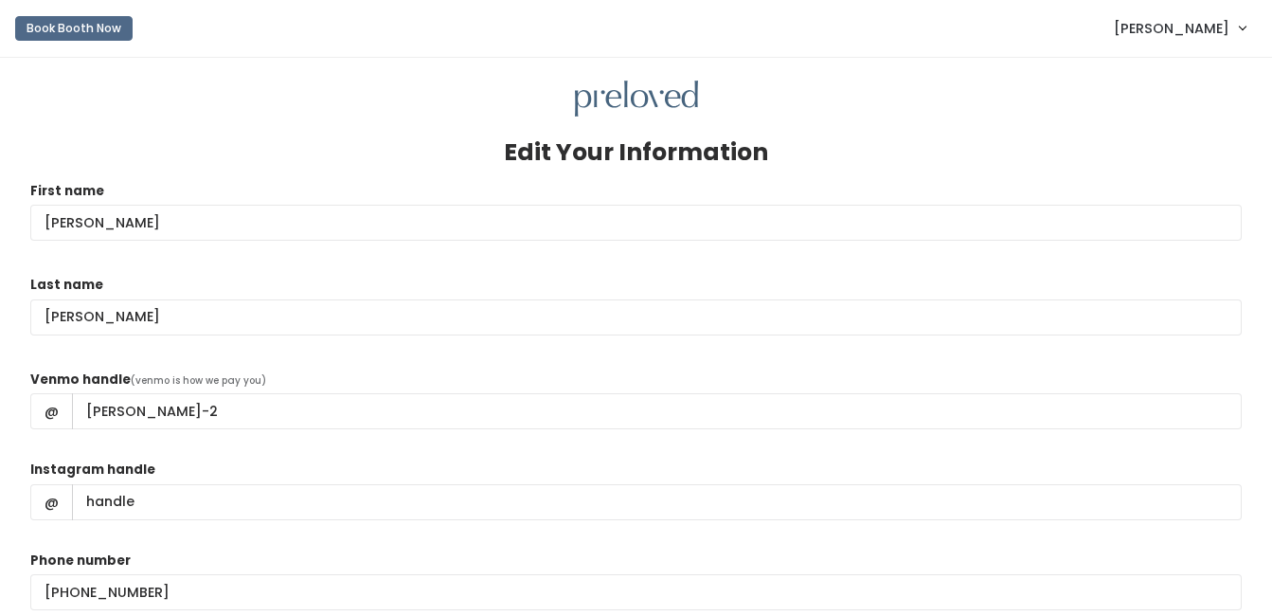
click at [390, 90] on div at bounding box center [636, 99] width 1212 height 37
click at [52, 33] on button "Book Booth Now" at bounding box center [73, 28] width 117 height 25
click at [698, 92] on div at bounding box center [636, 99] width 1212 height 37
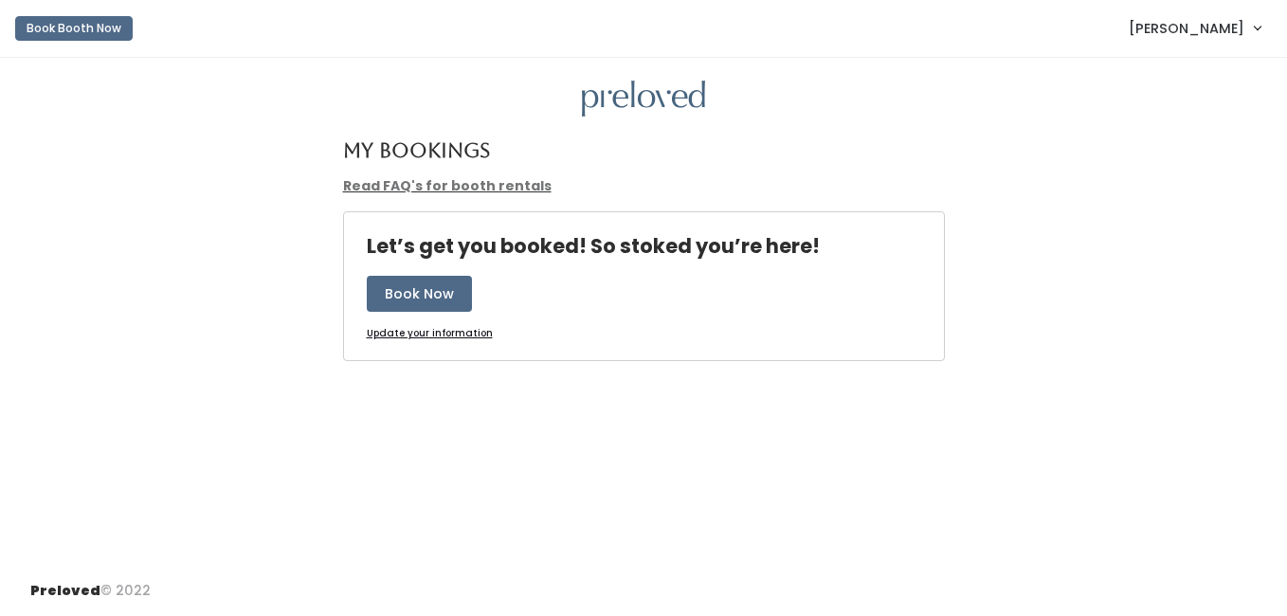
click at [1201, 31] on span "[PERSON_NAME]" at bounding box center [1186, 28] width 116 height 21
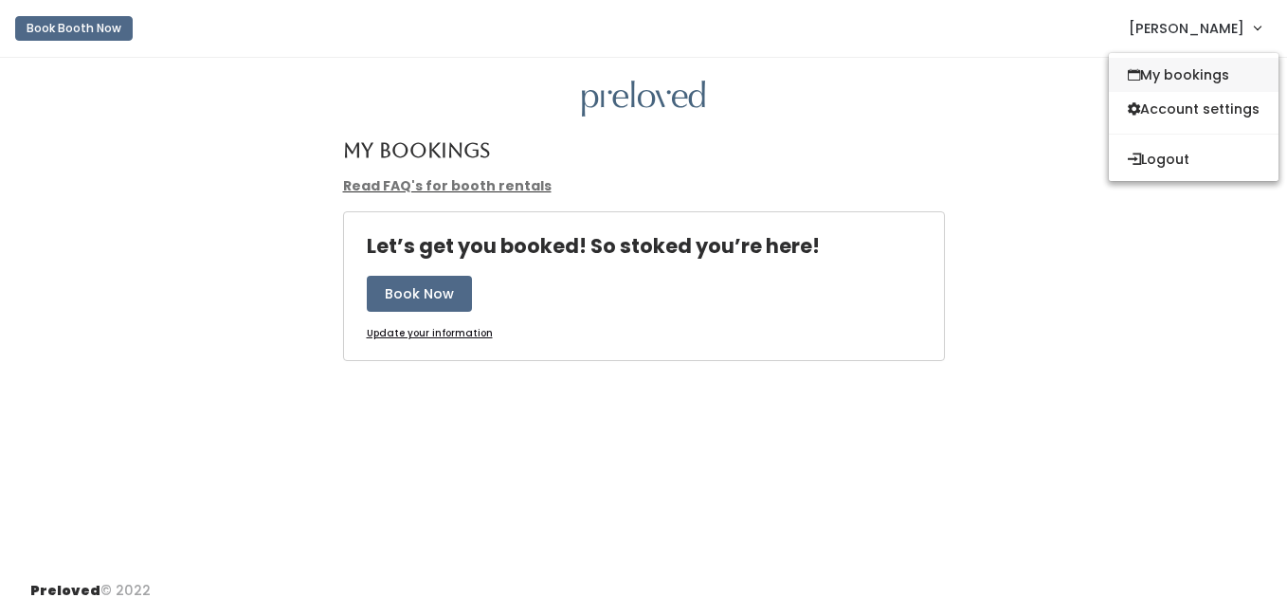
click at [1187, 83] on link "My bookings" at bounding box center [1194, 75] width 170 height 34
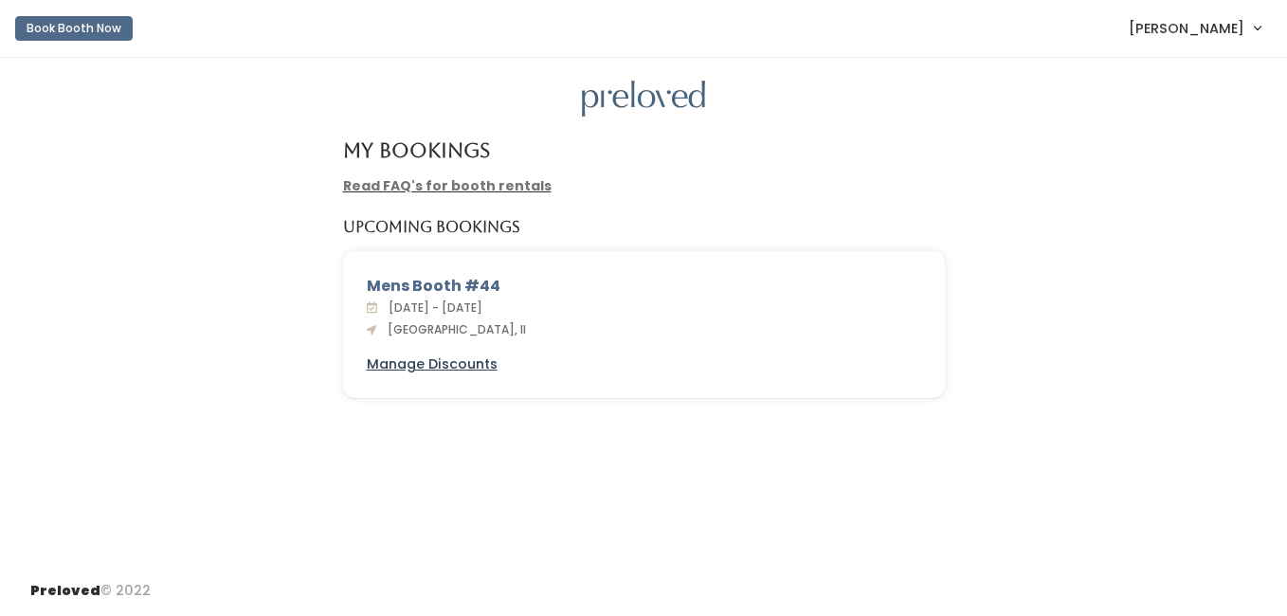
click at [388, 365] on u "Manage Discounts" at bounding box center [432, 363] width 131 height 19
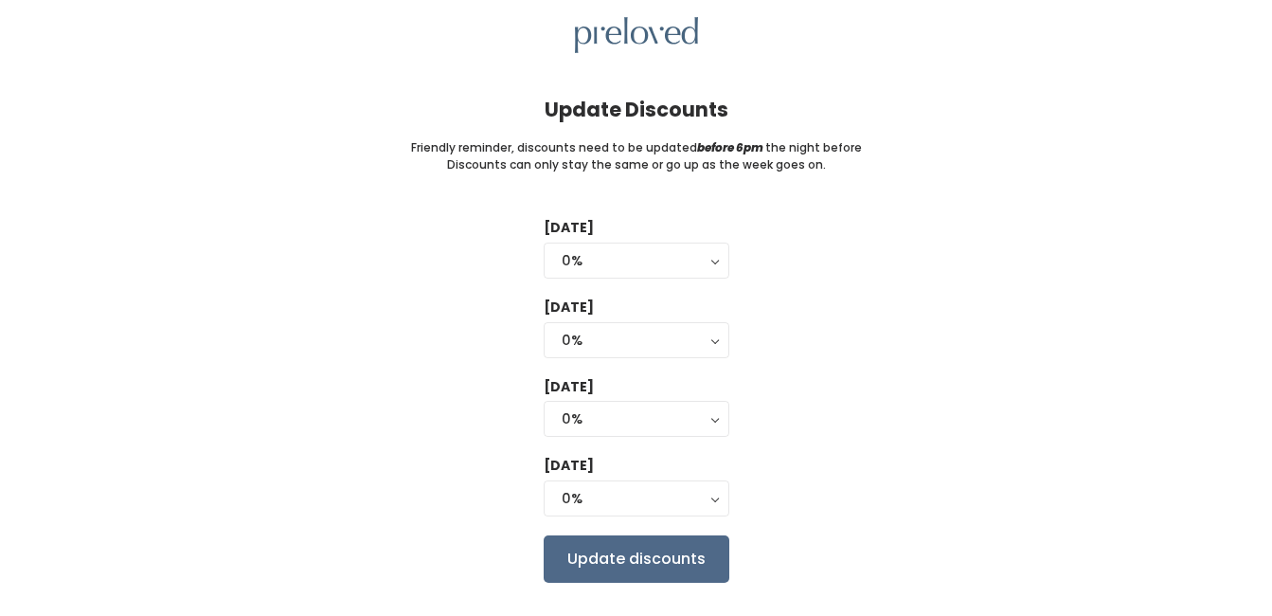
scroll to position [95, 0]
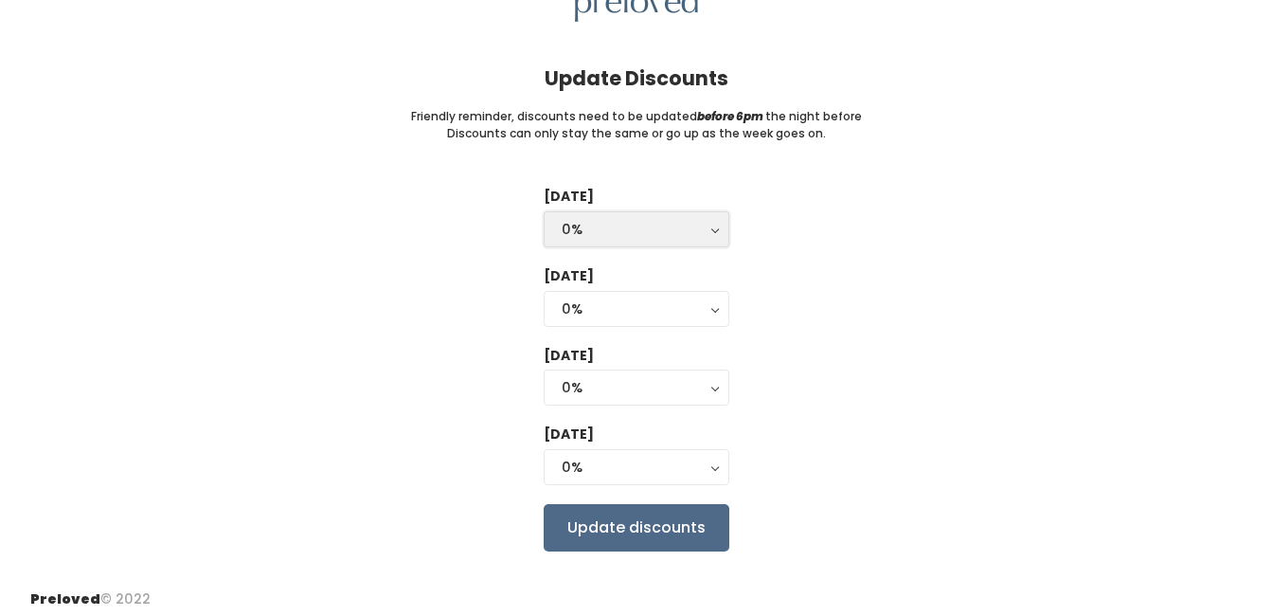
click at [717, 226] on button "0%" at bounding box center [637, 229] width 186 height 36
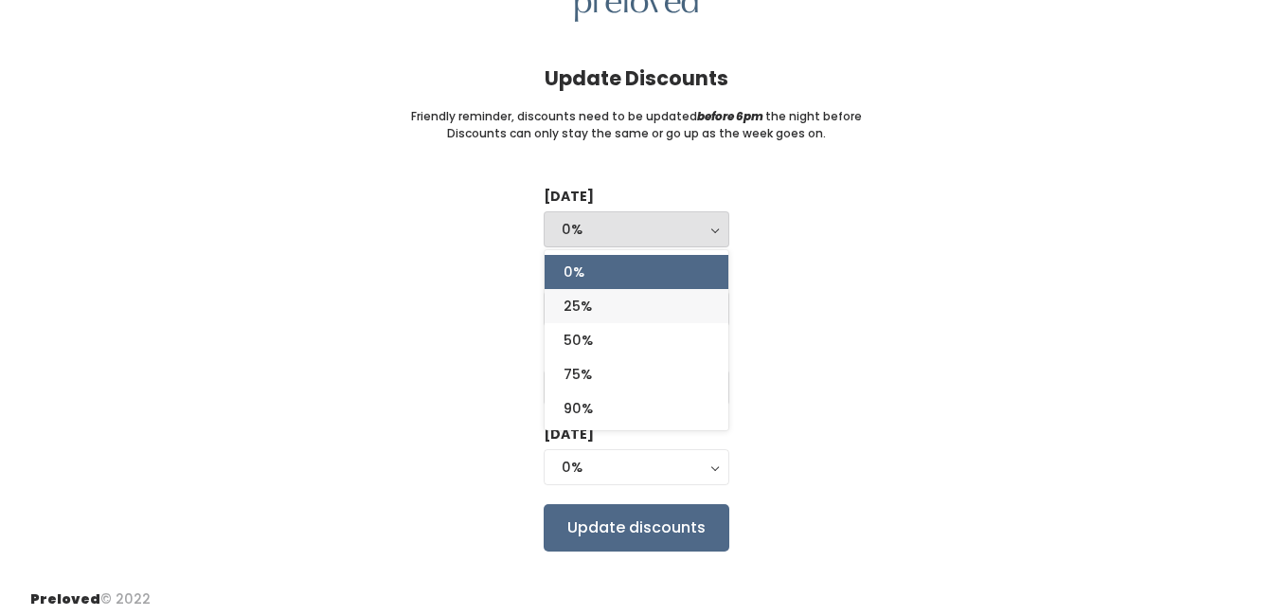
click at [655, 302] on link "25%" at bounding box center [637, 306] width 184 height 34
select select "25%"
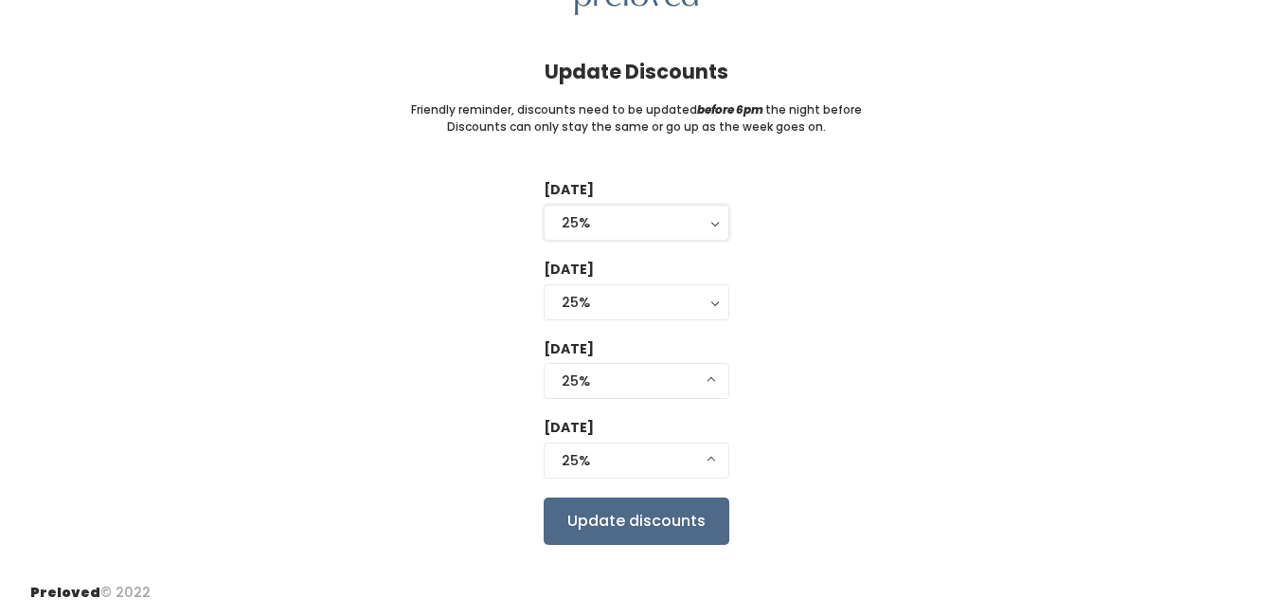
scroll to position [103, 0]
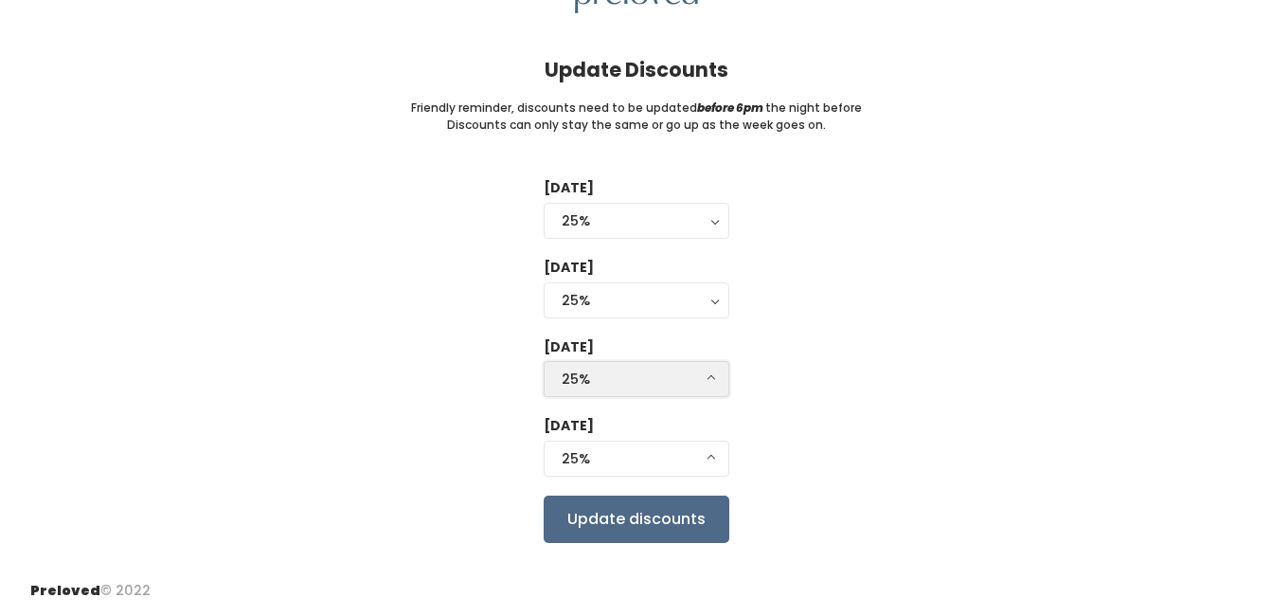
click at [710, 377] on button "25%" at bounding box center [637, 379] width 186 height 36
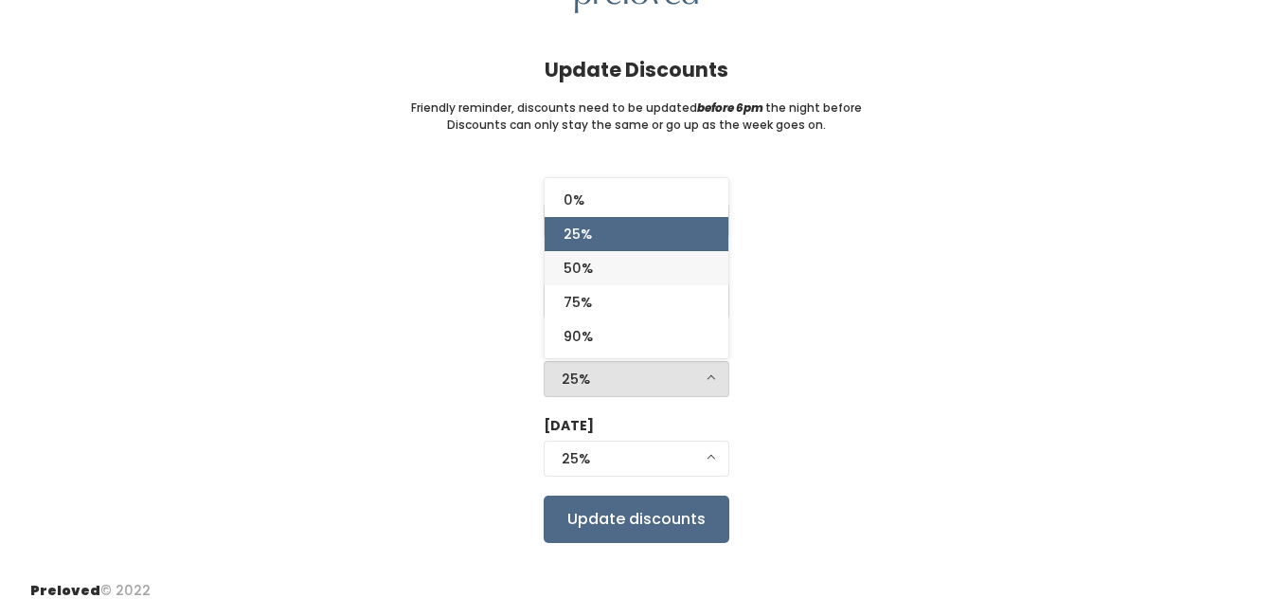
click at [660, 262] on link "50%" at bounding box center [637, 268] width 184 height 34
select select "50%"
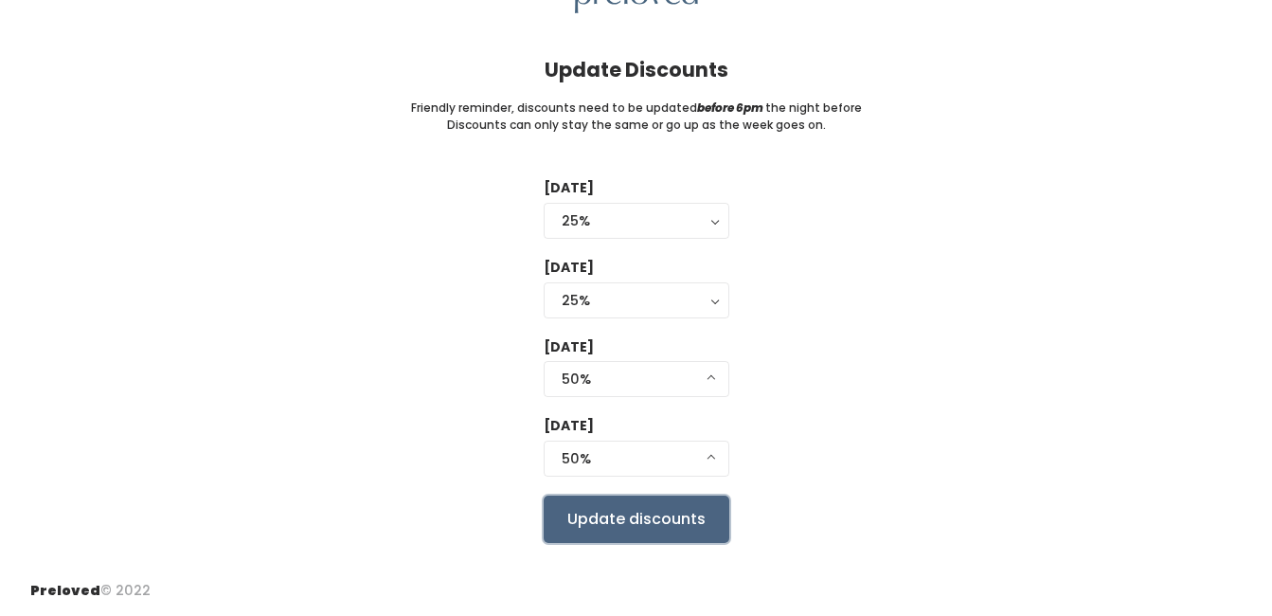
click at [660, 520] on input "Update discounts" at bounding box center [637, 519] width 186 height 47
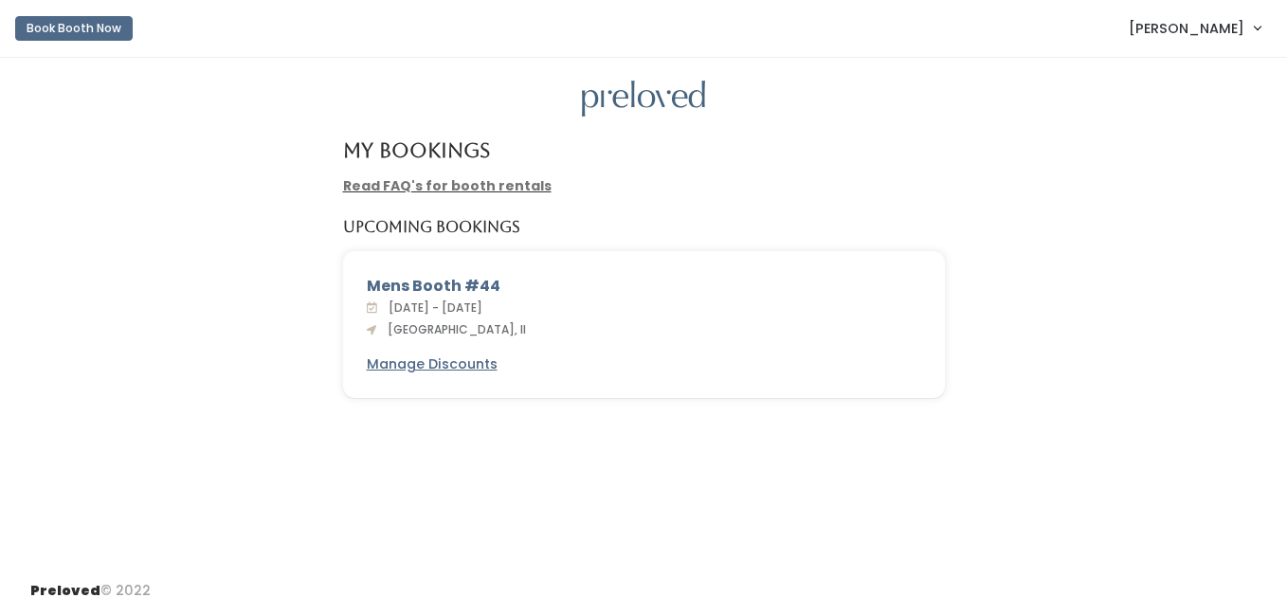
click at [424, 186] on link "Read FAQ's for booth rentals" at bounding box center [447, 185] width 208 height 19
click at [607, 103] on img at bounding box center [643, 99] width 123 height 37
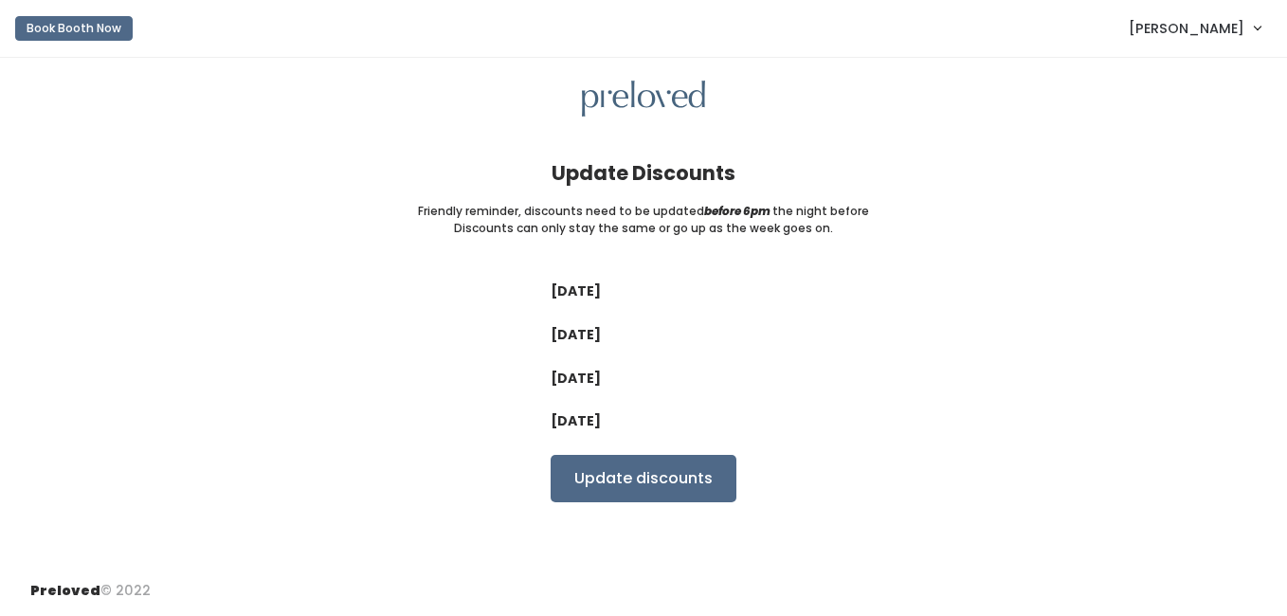
select select "25%"
select select "50%"
select select "25%"
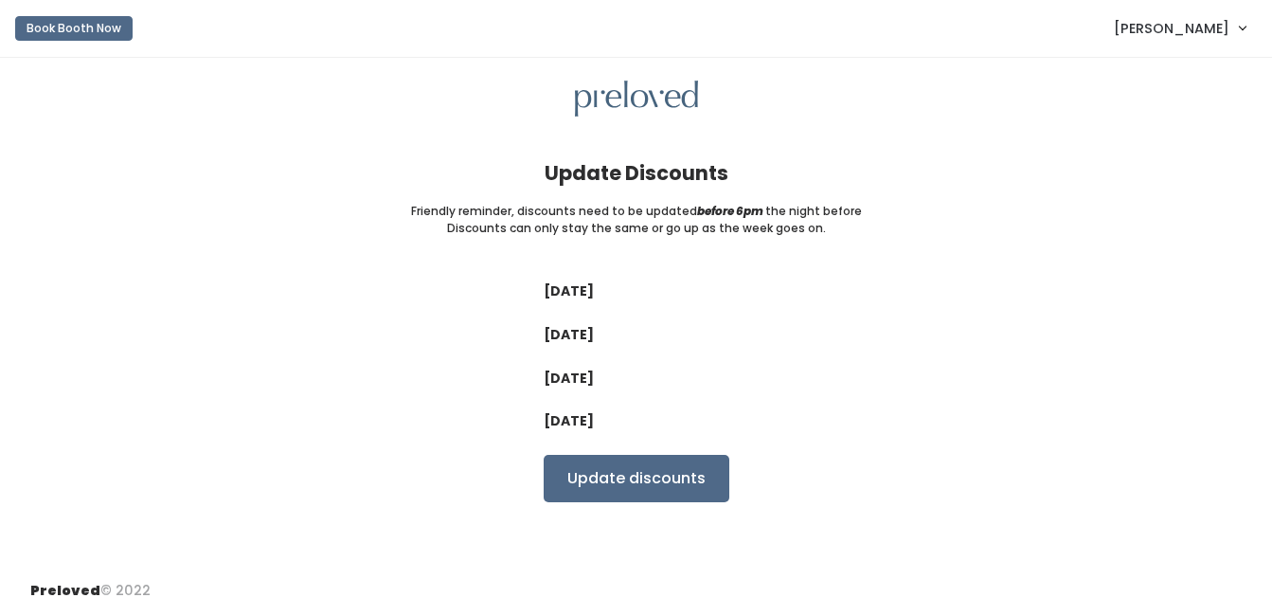
select select "25%"
select select "50%"
